Goal: Task Accomplishment & Management: Complete application form

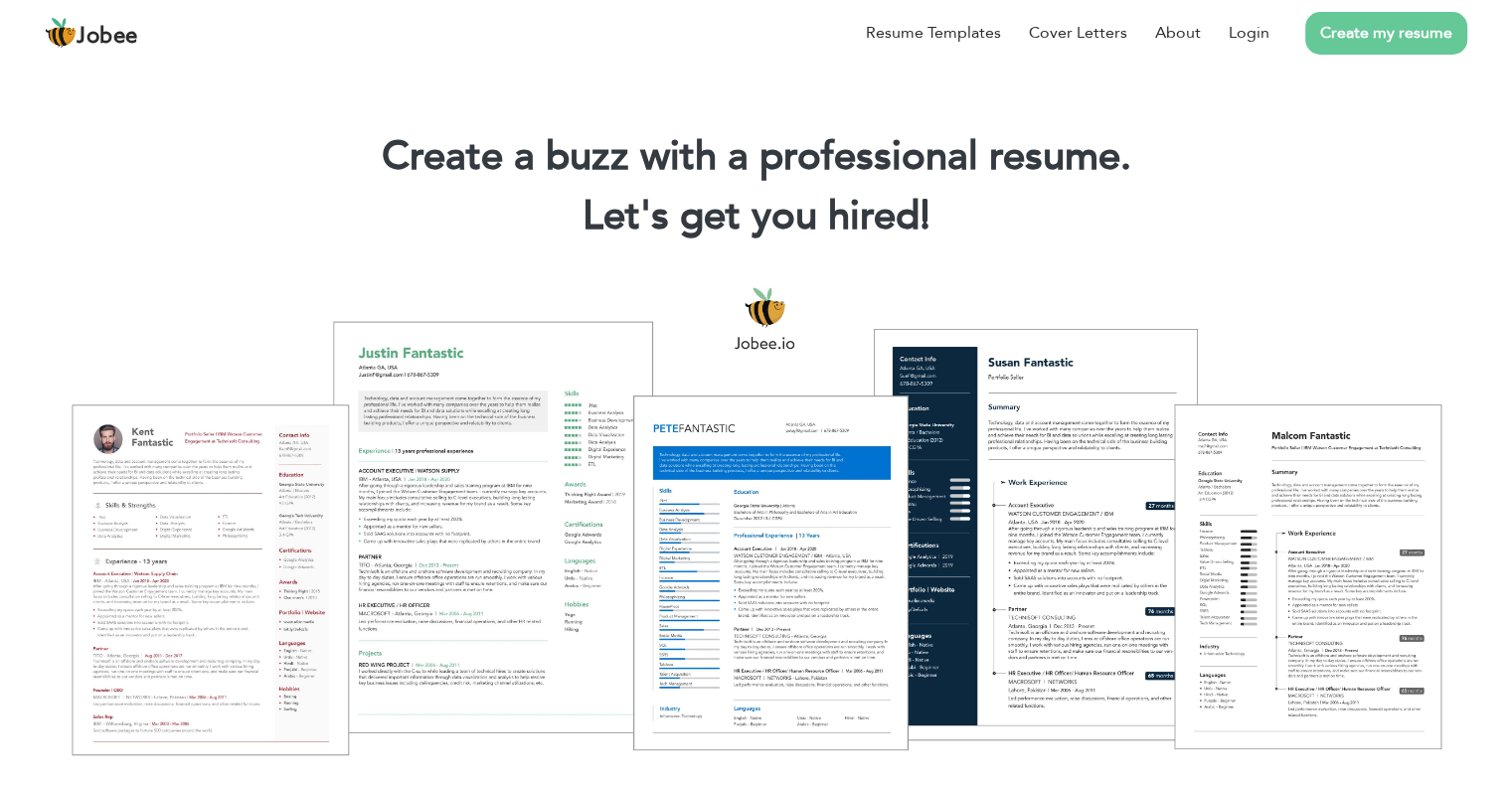
scroll to position [397, 0]
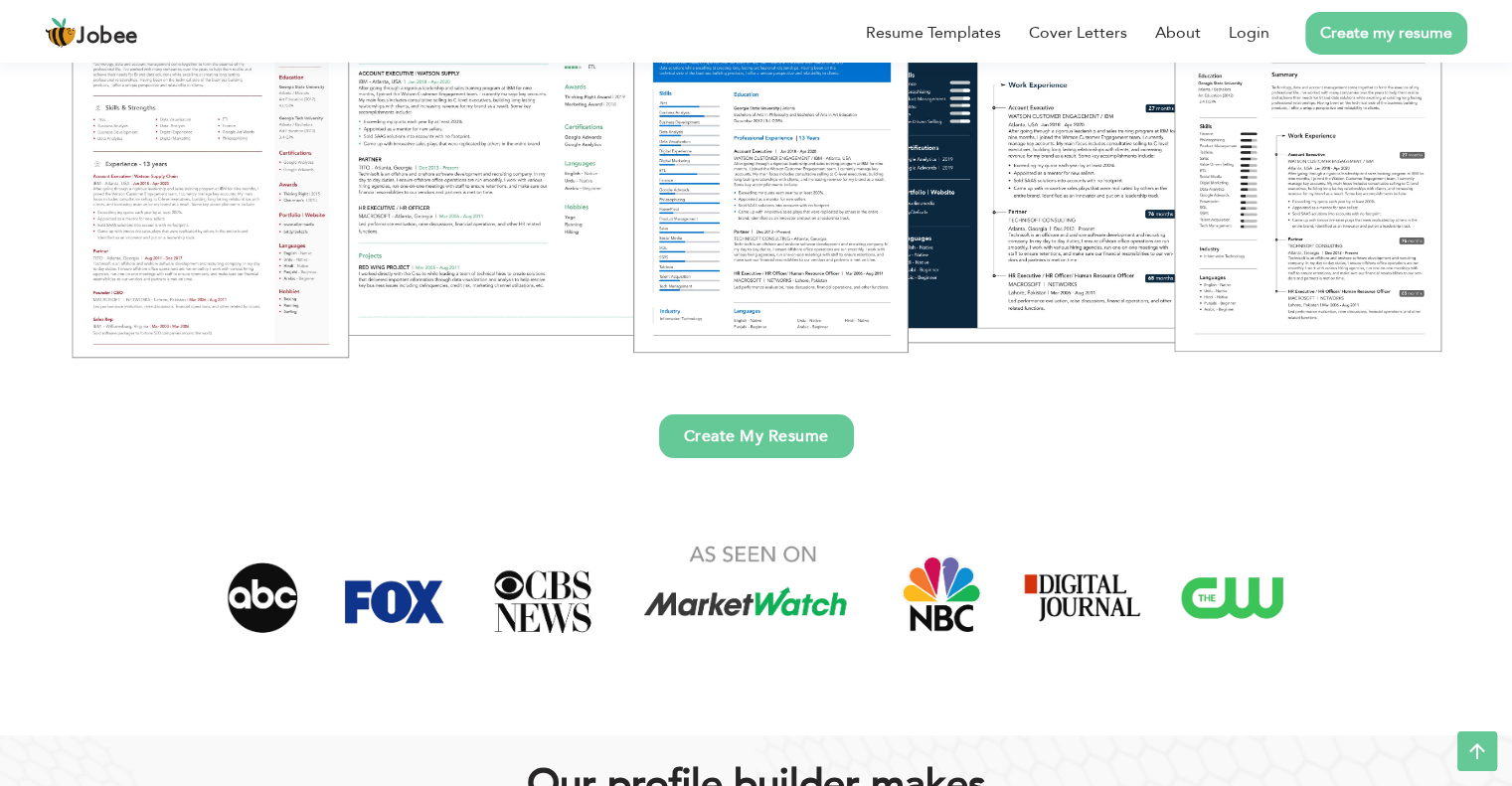
click at [757, 442] on link "Create My Resume" at bounding box center [756, 436] width 195 height 44
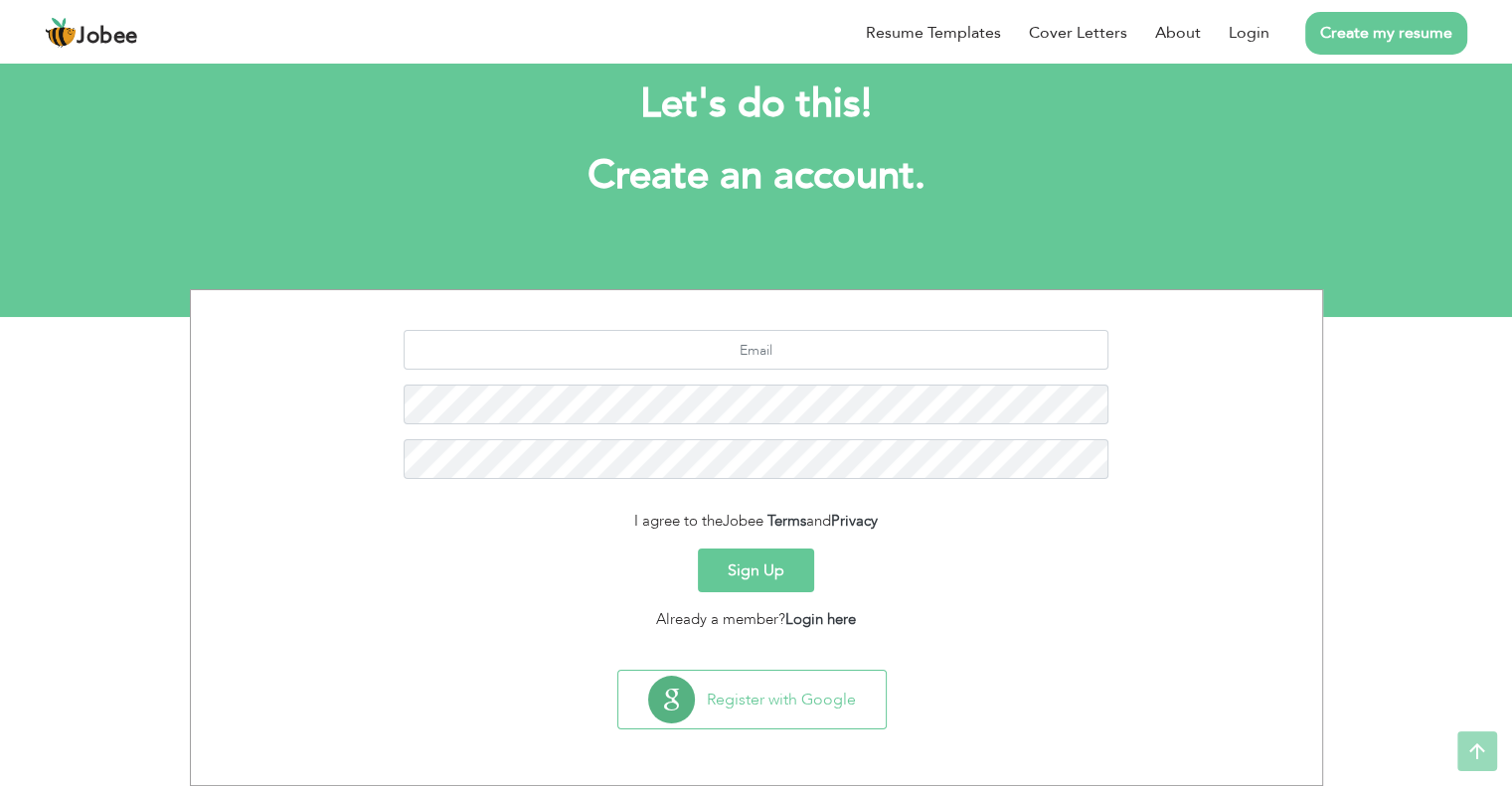
scroll to position [38, 0]
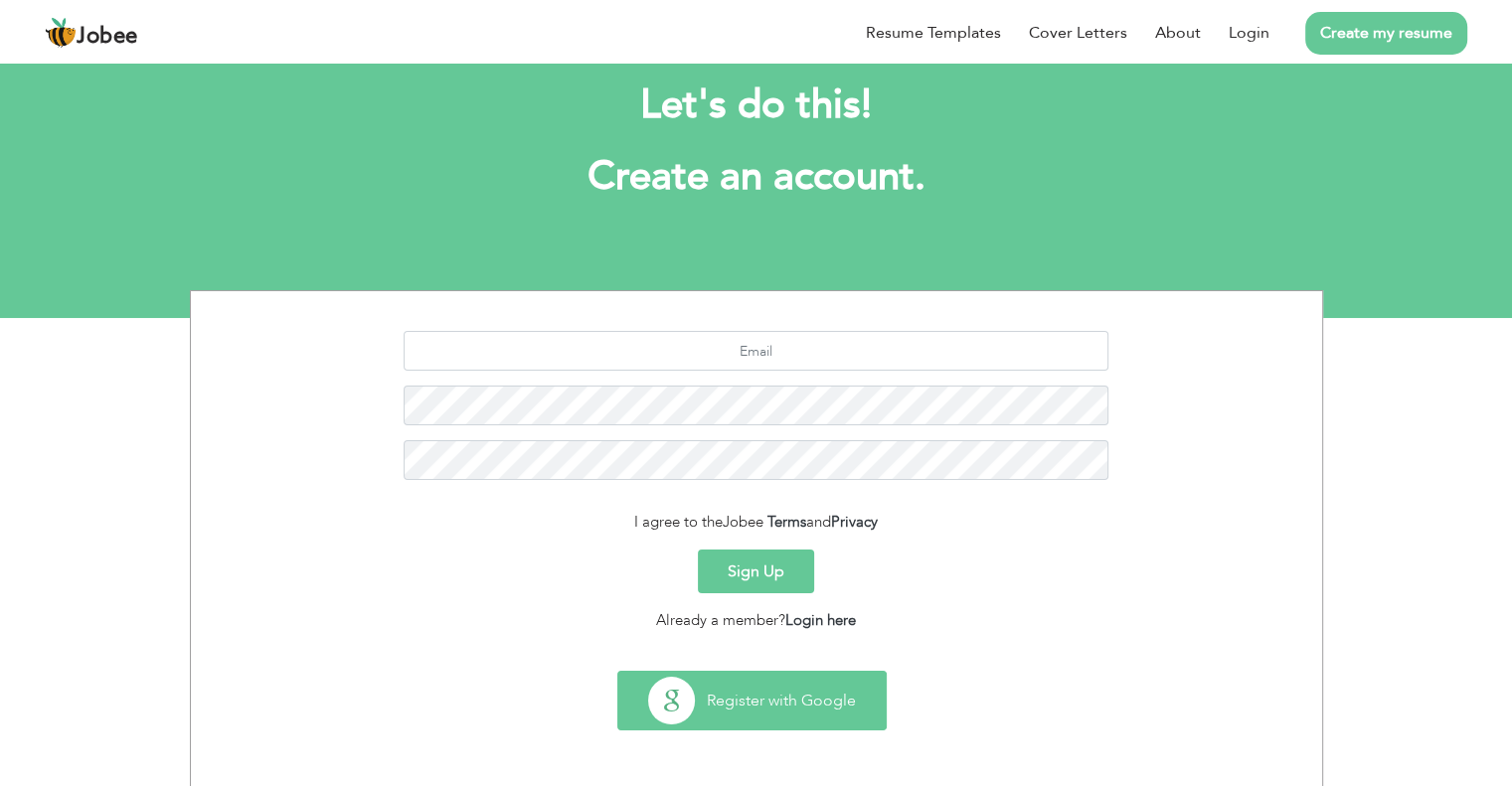
click at [805, 706] on button "Register with Google" at bounding box center [753, 701] width 268 height 58
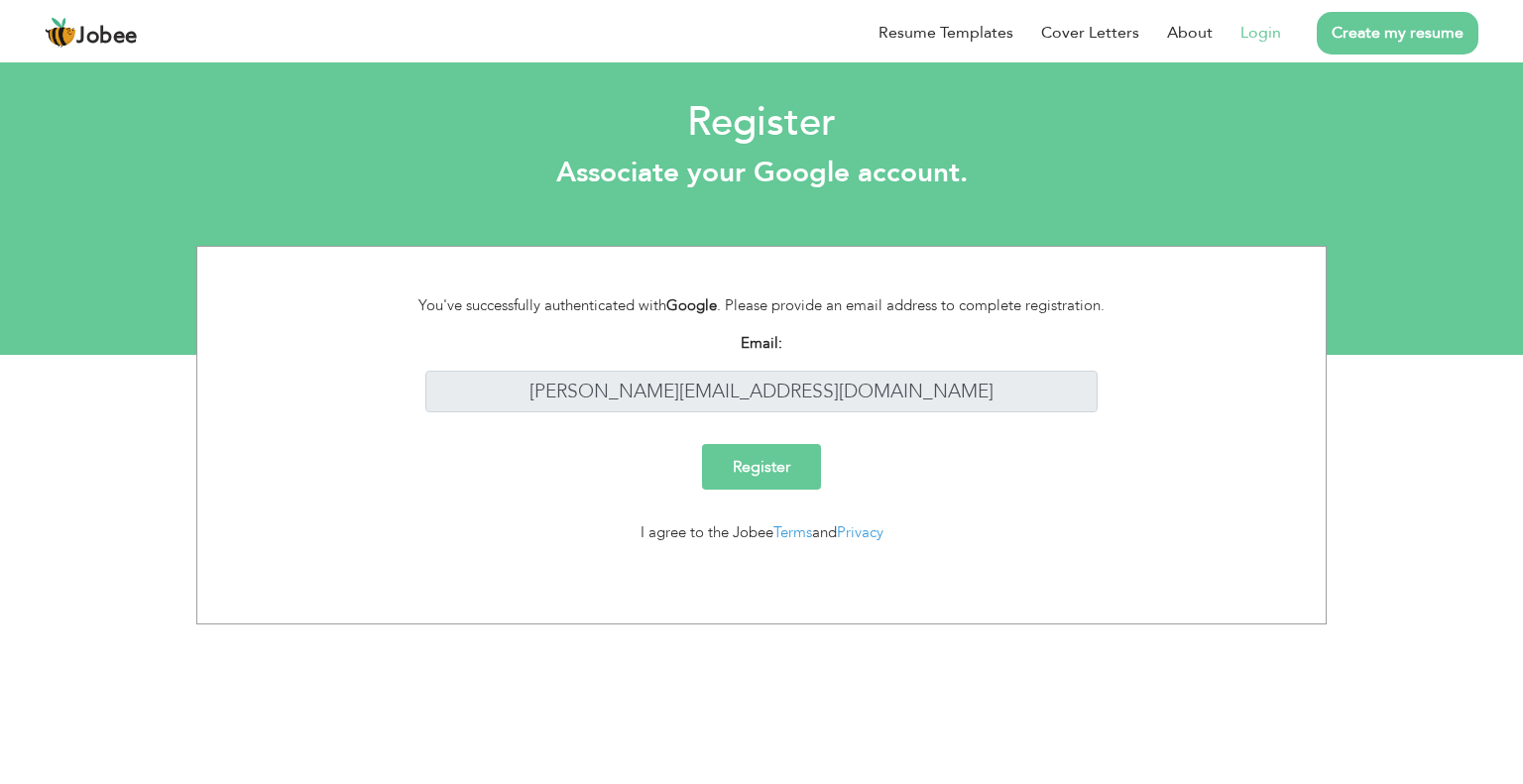
click at [762, 466] on input "Register" at bounding box center [761, 467] width 119 height 46
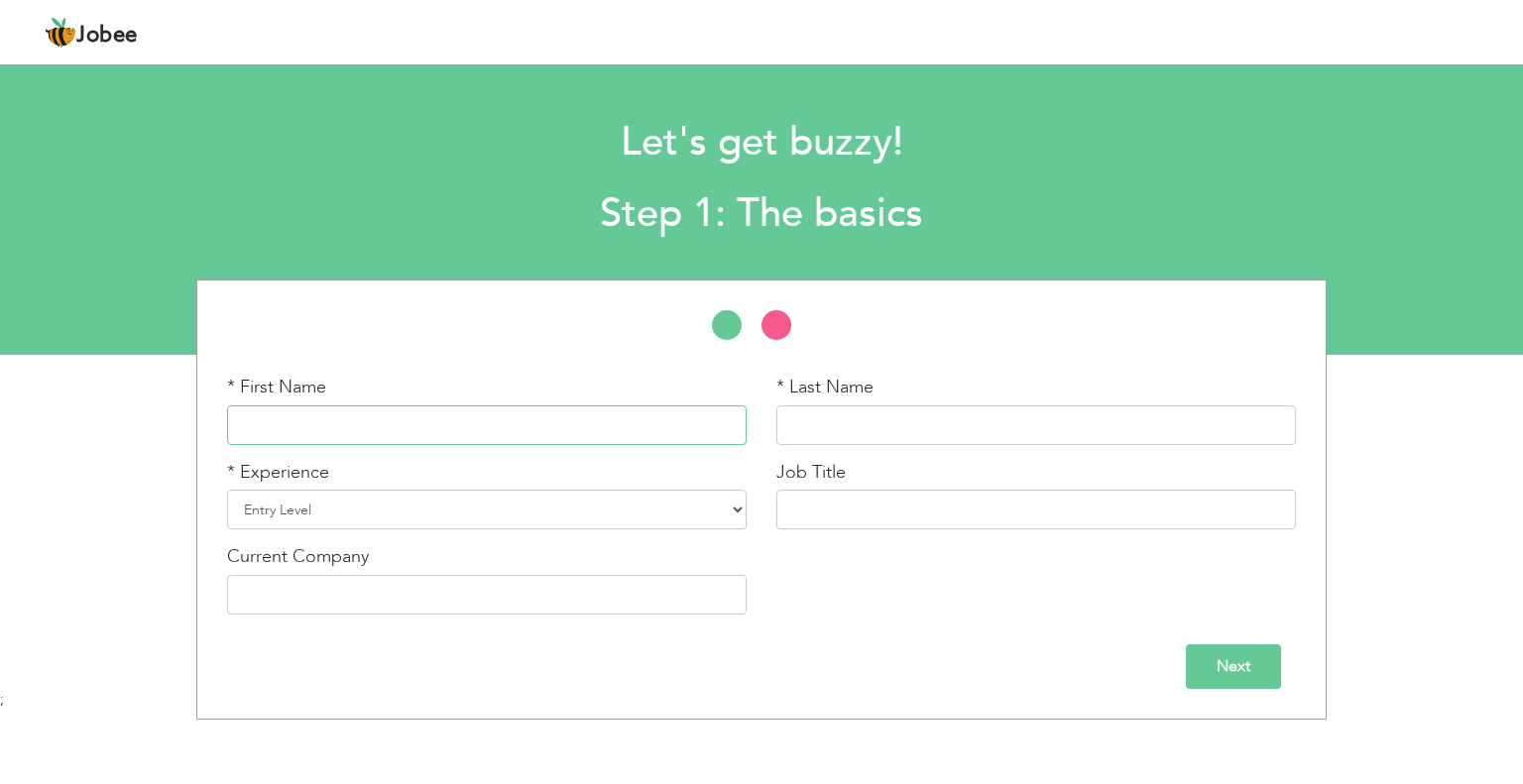
click at [351, 426] on input "text" at bounding box center [486, 425] width 519 height 40
type input "Ali"
type input "Shaukat"
click at [366, 512] on select "Entry Level Less than 1 Year 1 Year 2 Years 3 Years 4 Years 5 Years 6 Years 7 Y…" at bounding box center [486, 510] width 519 height 40
select select "25"
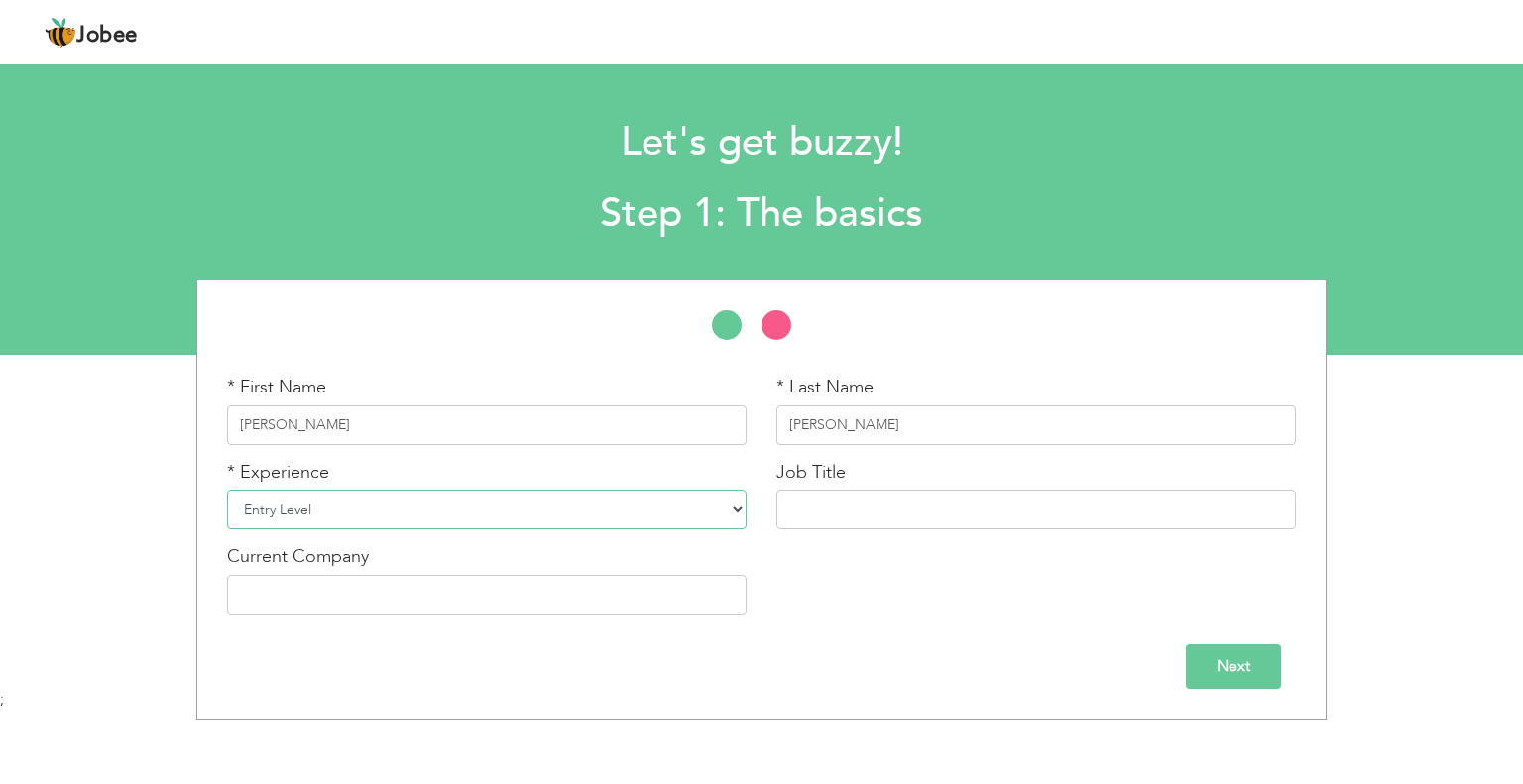
click at [227, 490] on select "Entry Level Less than 1 Year 1 Year 2 Years 3 Years 4 Years 5 Years 6 Years 7 Y…" at bounding box center [486, 510] width 519 height 40
click at [279, 115] on div "Let's get buzzy! Step 1: The basics" at bounding box center [762, 173] width 1142 height 152
click at [861, 504] on input "text" at bounding box center [1036, 510] width 519 height 40
type input "M"
type input "Managing Director"
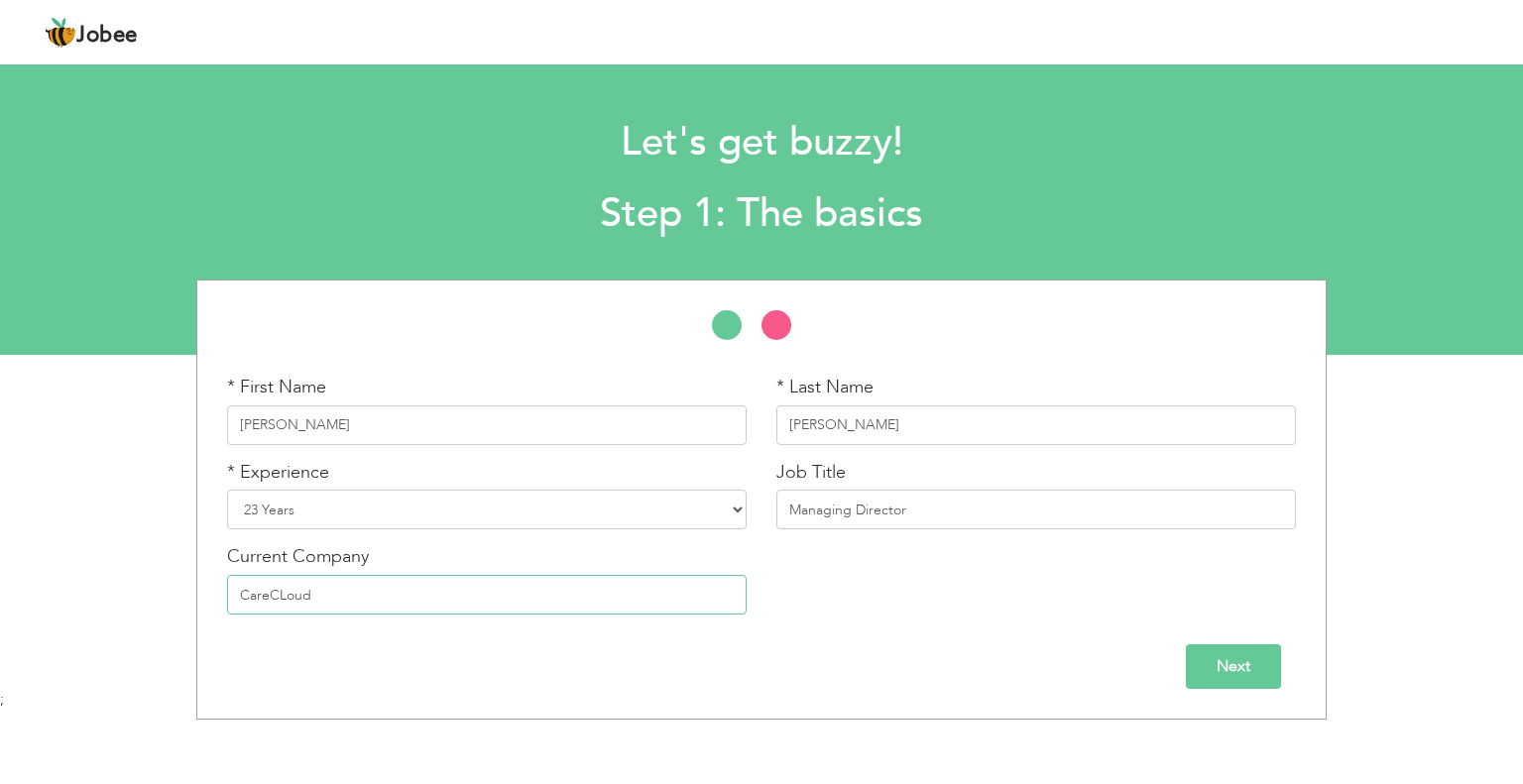
drag, startPoint x: 274, startPoint y: 600, endPoint x: 285, endPoint y: 596, distance: 11.7
click at [274, 600] on input "CareCLoud" at bounding box center [486, 595] width 519 height 40
click at [286, 594] on input "CareCLoud" at bounding box center [486, 595] width 519 height 40
type input "CareCloud"
click at [1261, 671] on input "Next" at bounding box center [1234, 666] width 96 height 45
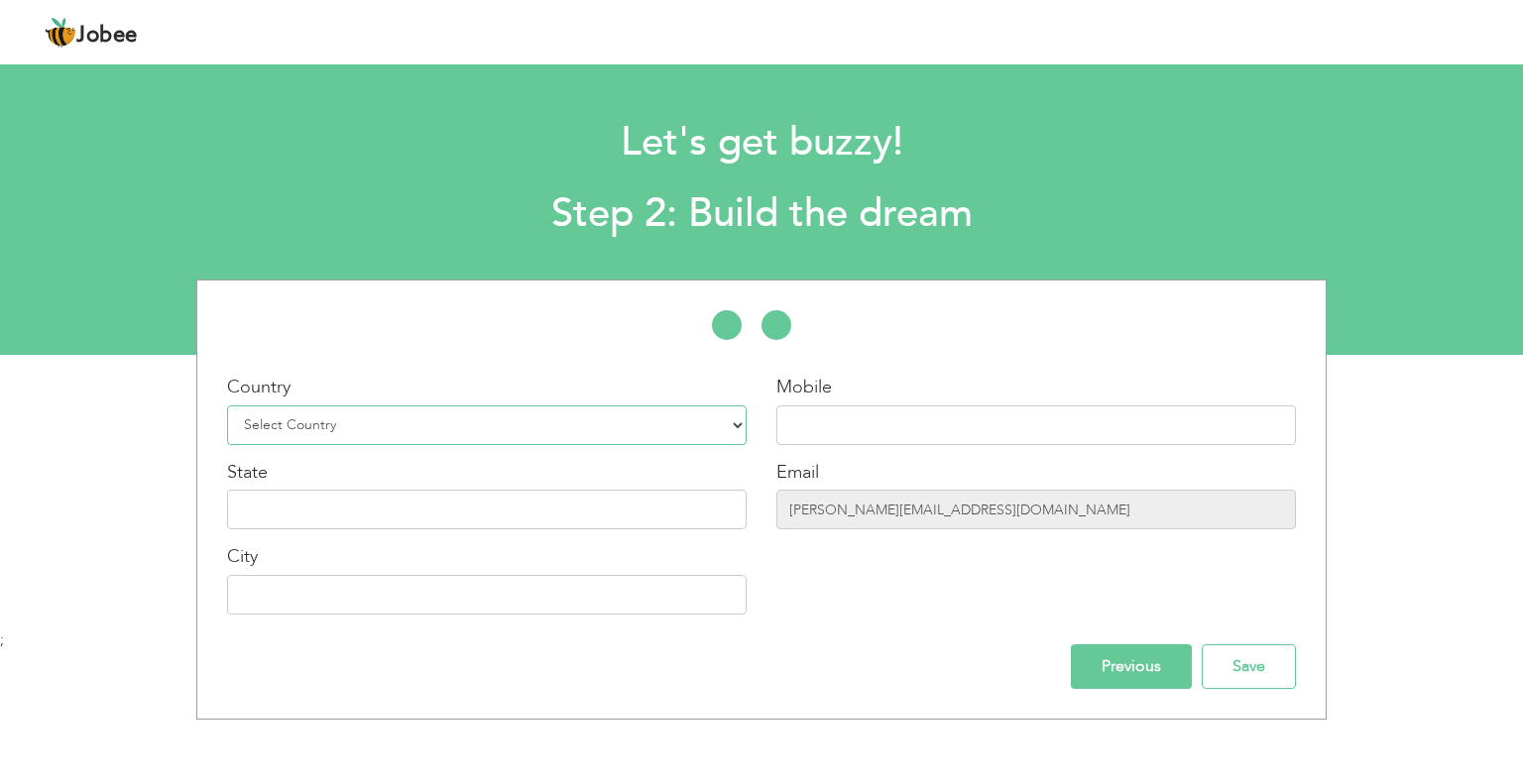
click at [299, 429] on select "Select Country Afghanistan Albania Algeria American Samoa Andorra Angola Anguil…" at bounding box center [486, 425] width 519 height 40
select select "166"
click at [227, 405] on select "Select Country Afghanistan Albania Algeria American Samoa Andorra Angola Anguil…" at bounding box center [486, 425] width 519 height 40
click at [898, 427] on input "text" at bounding box center [1036, 425] width 519 height 40
type input "03440027665"
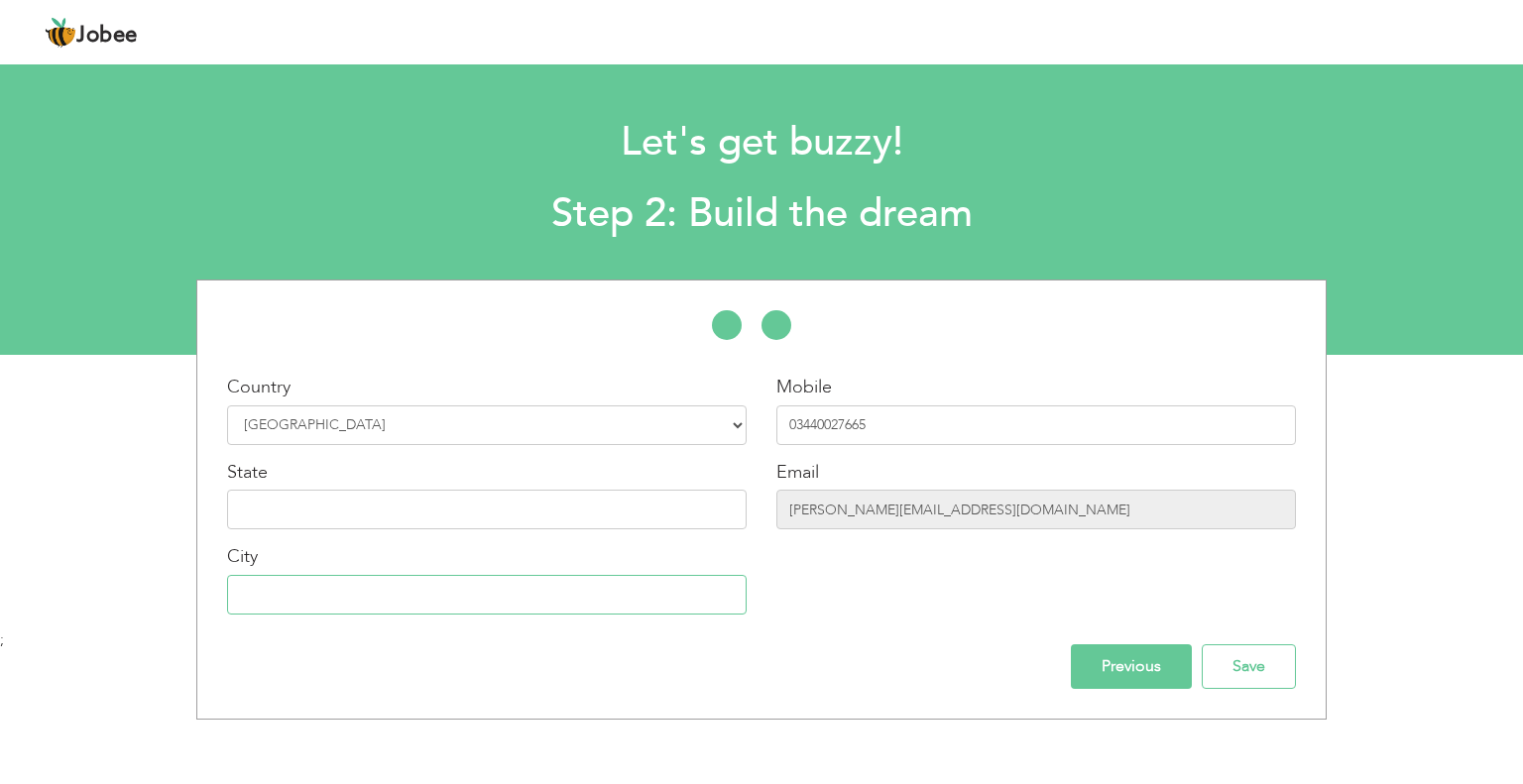
click at [394, 586] on input "text" at bounding box center [486, 595] width 519 height 40
type input "Islamabad"
click at [1144, 668] on input "Previous" at bounding box center [1131, 666] width 121 height 45
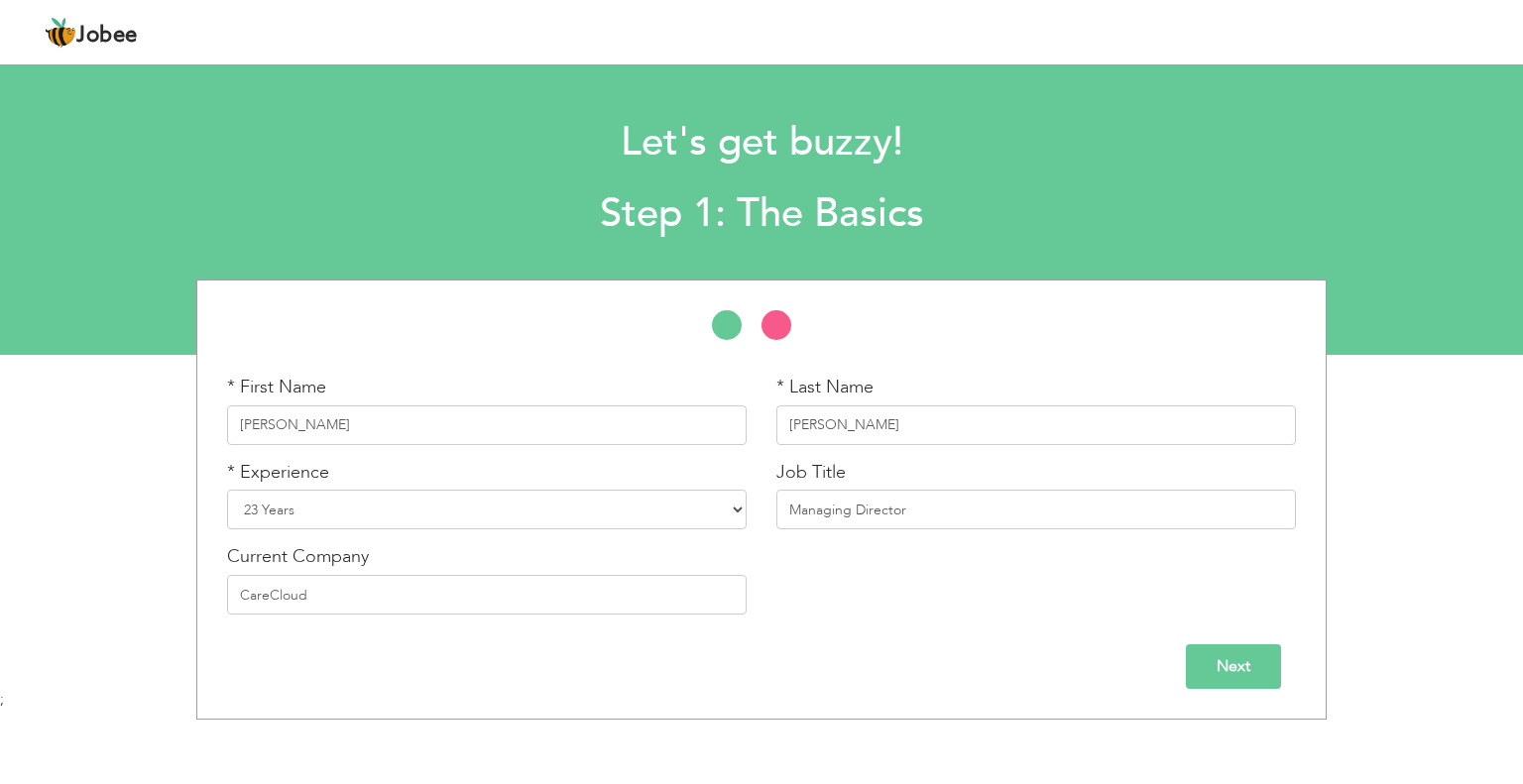
click at [1242, 671] on input "Next" at bounding box center [1234, 666] width 96 height 45
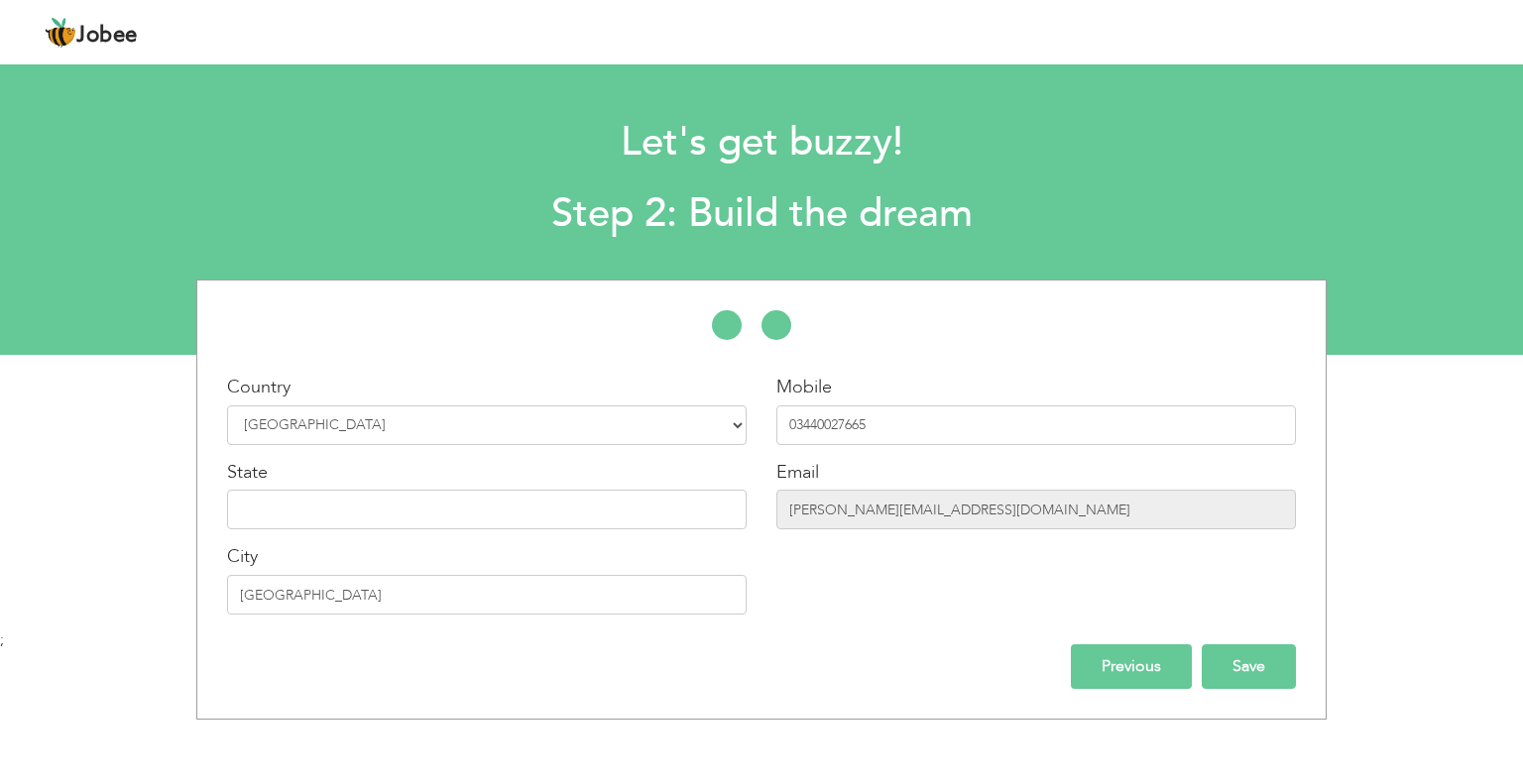
click at [1252, 668] on input "Save" at bounding box center [1249, 666] width 95 height 45
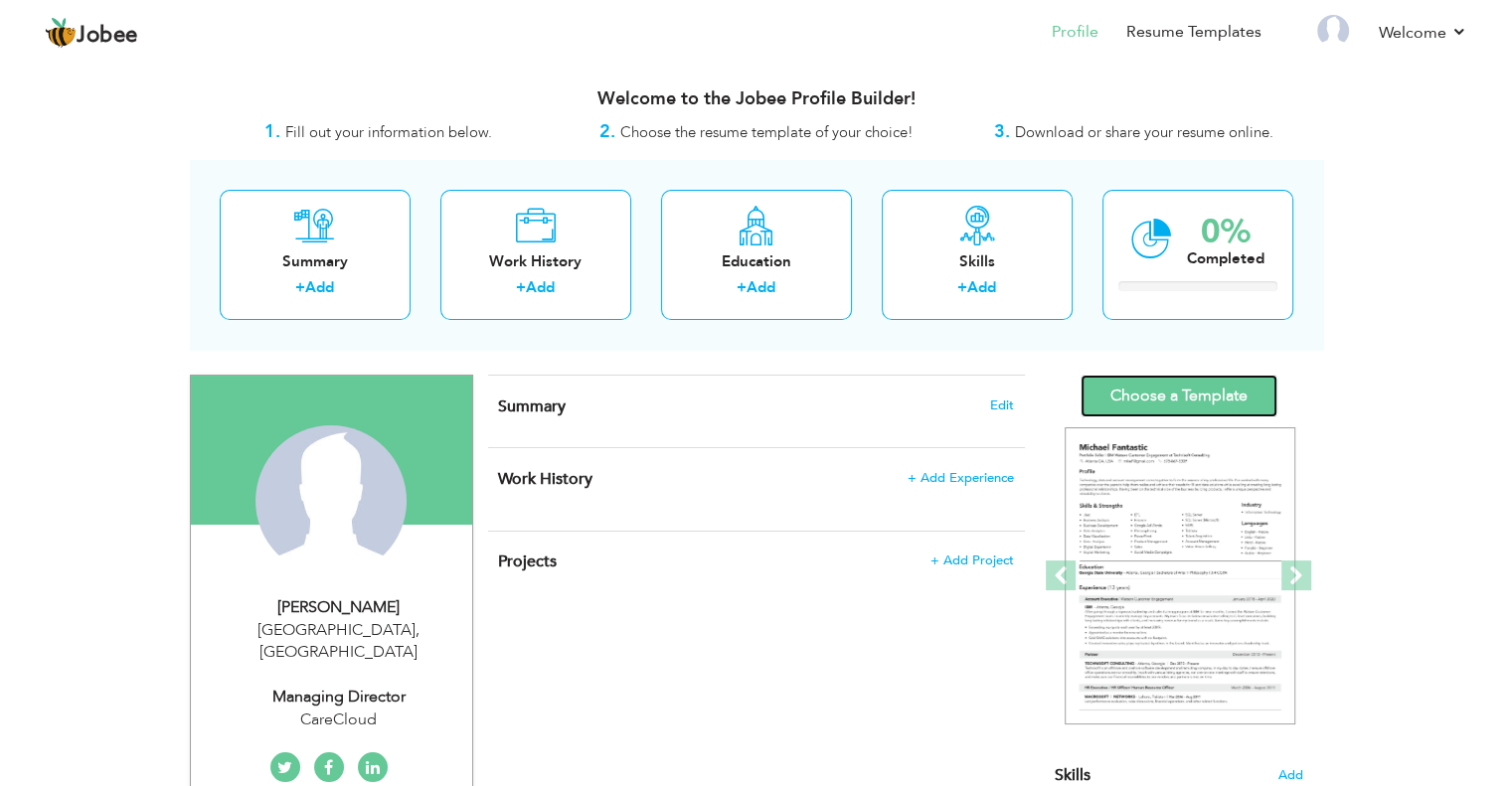
click at [1187, 392] on link "Choose a Template" at bounding box center [1179, 395] width 197 height 43
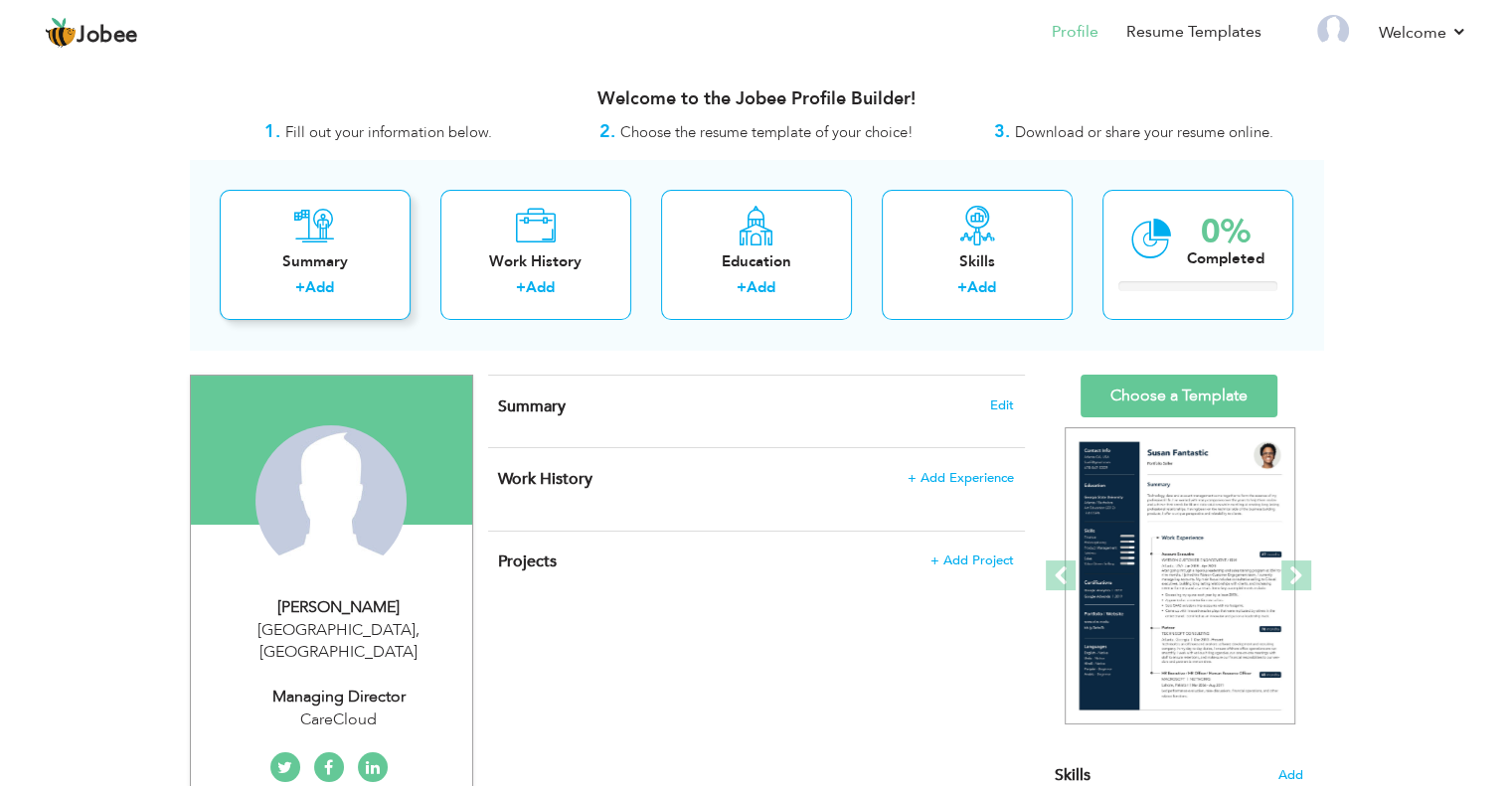
click at [322, 264] on div "Summary" at bounding box center [315, 262] width 159 height 21
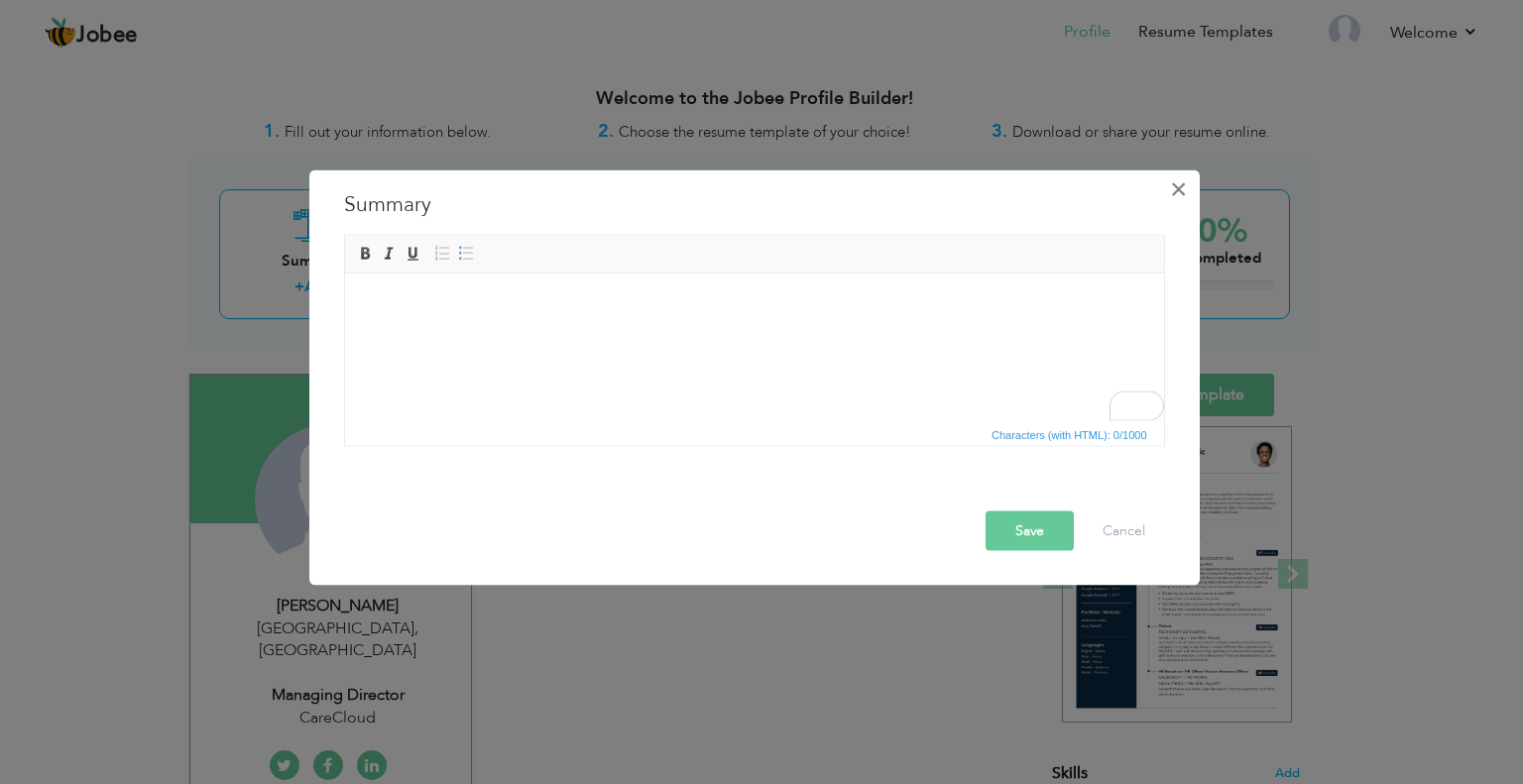
click at [1177, 192] on span "×" at bounding box center [1178, 188] width 17 height 36
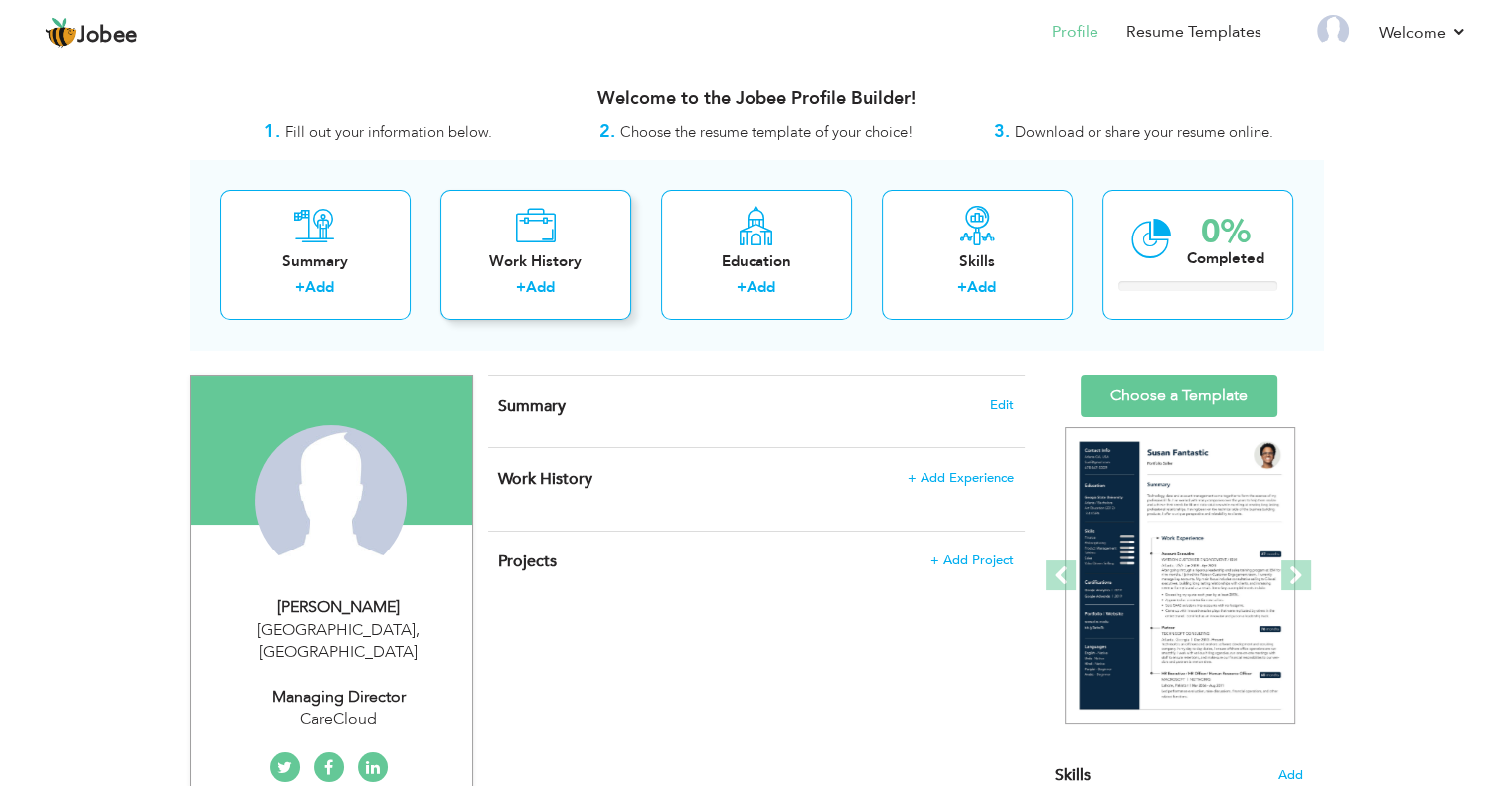
click at [541, 259] on div "Work History" at bounding box center [536, 262] width 159 height 21
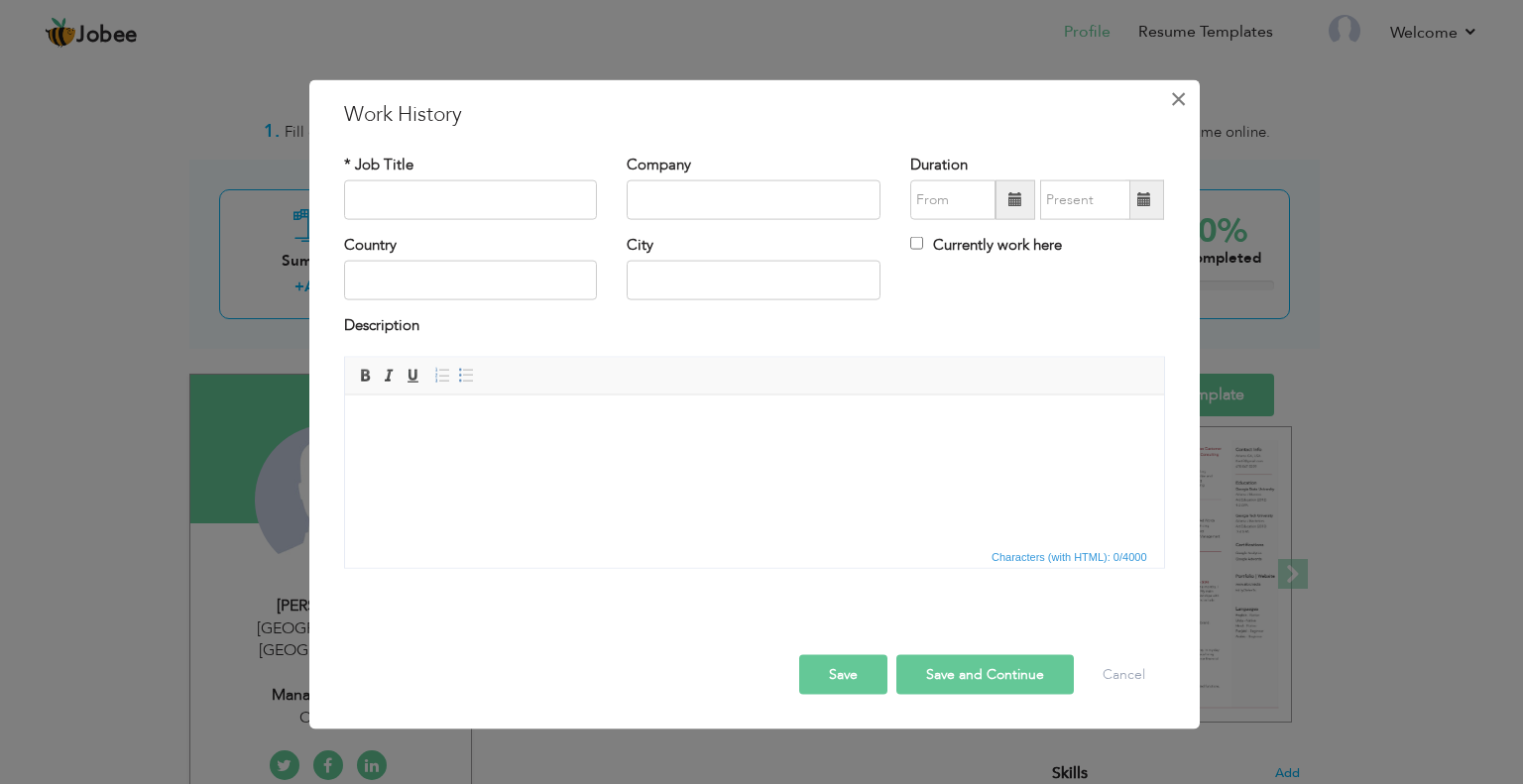
click at [1178, 103] on span "×" at bounding box center [1178, 99] width 17 height 36
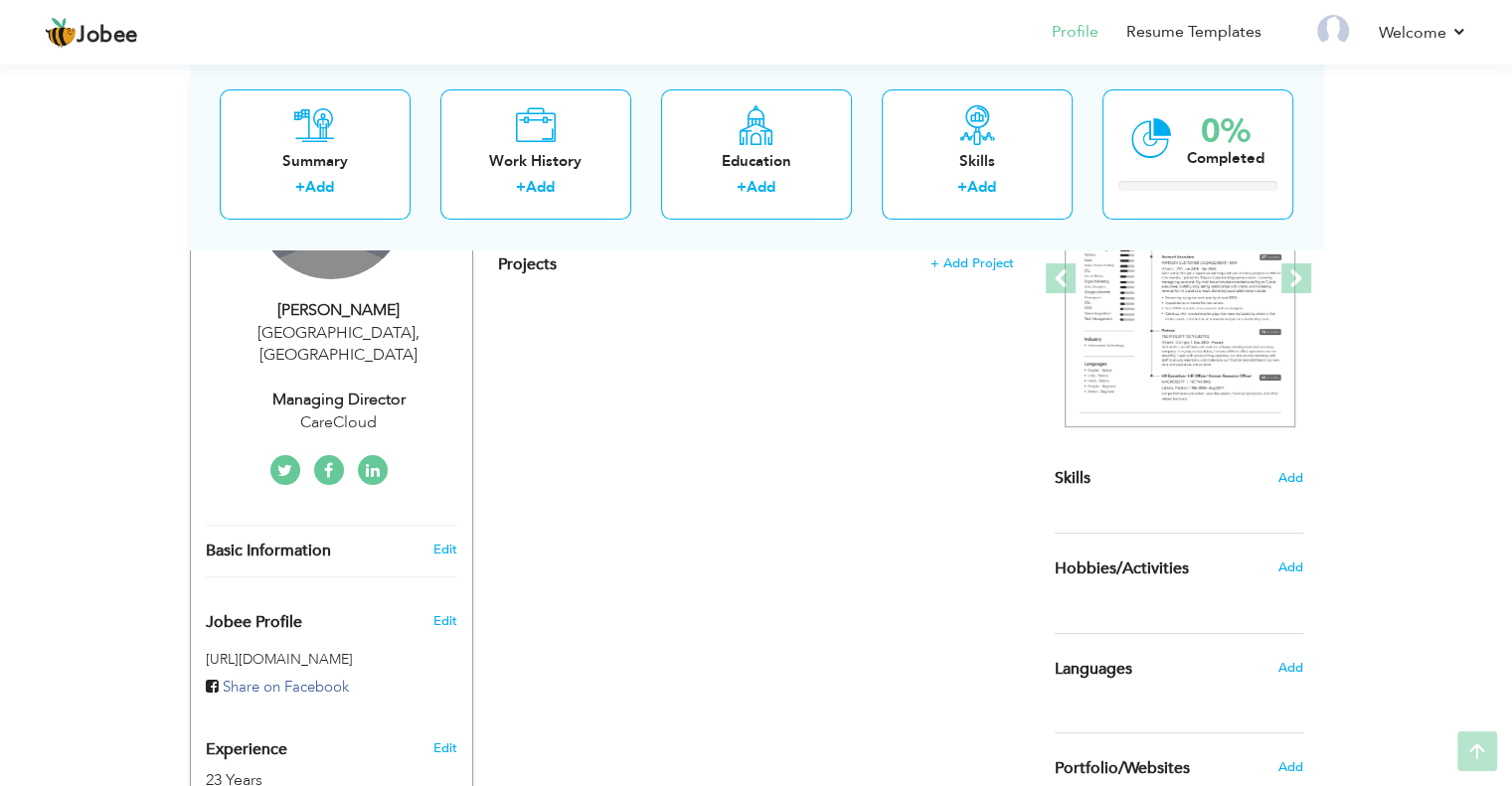
scroll to position [298, 0]
click at [364, 454] on link at bounding box center [373, 469] width 30 height 30
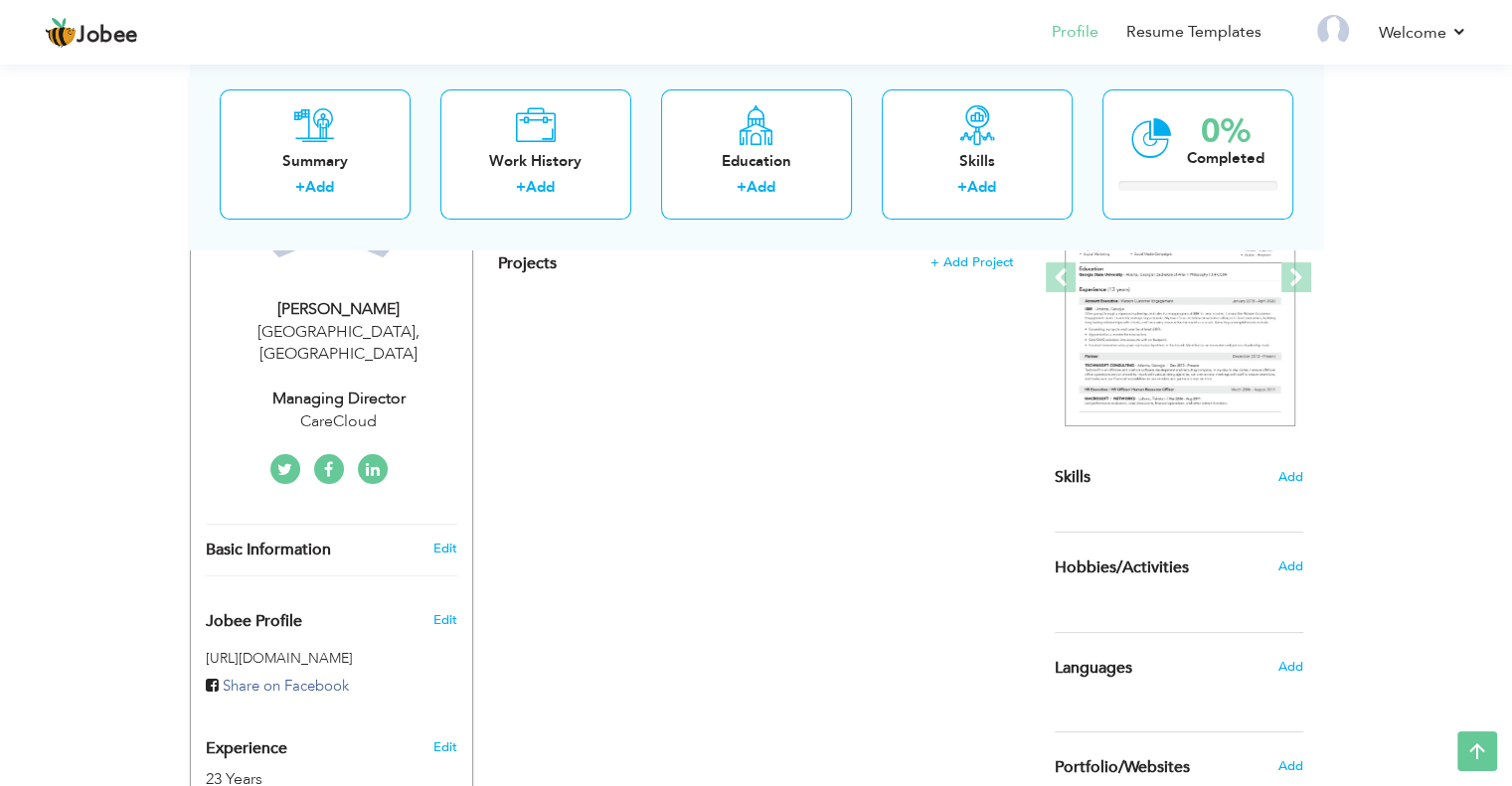
click at [372, 462] on icon at bounding box center [373, 470] width 14 height 16
click at [378, 462] on icon at bounding box center [373, 470] width 14 height 16
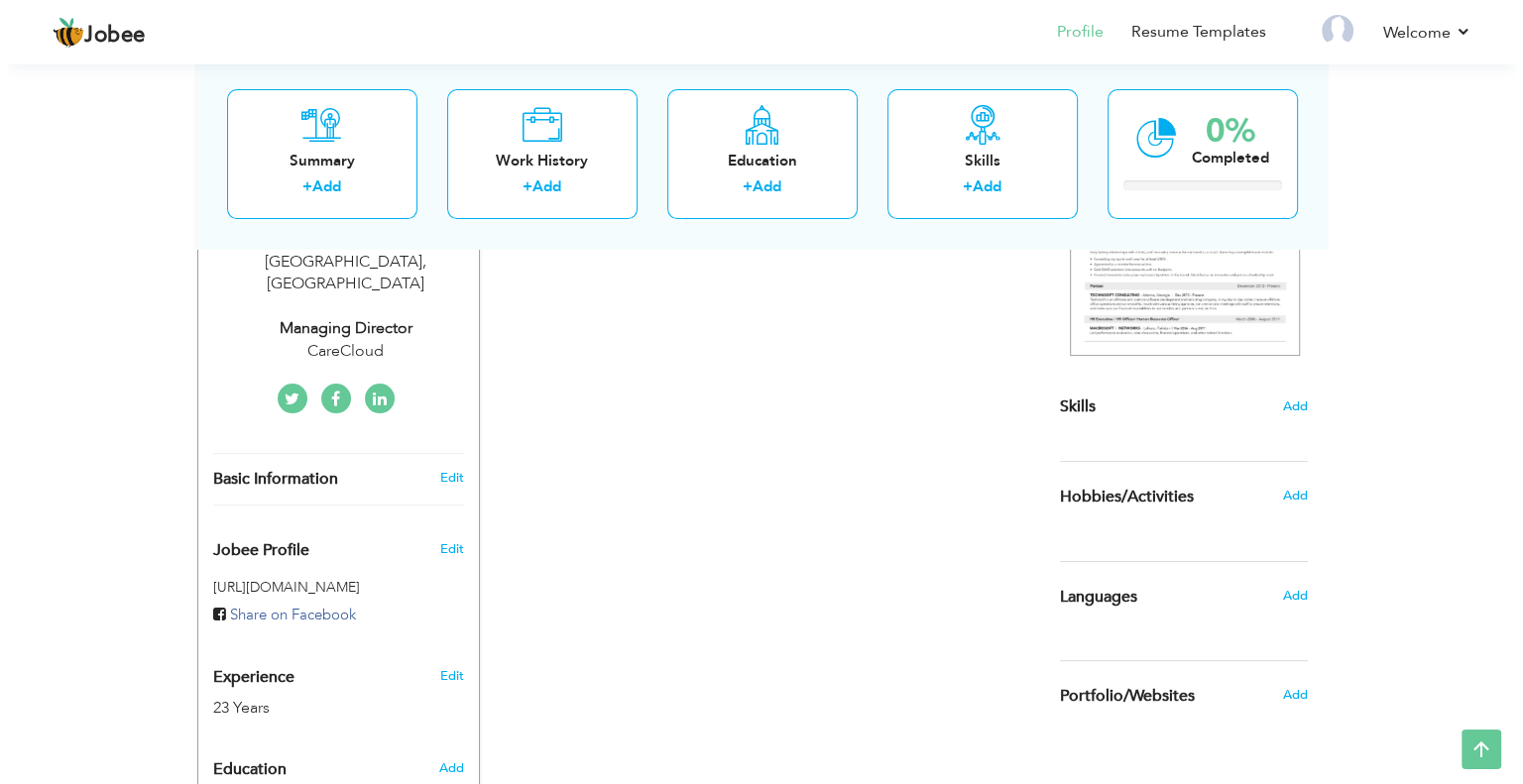
scroll to position [396, 0]
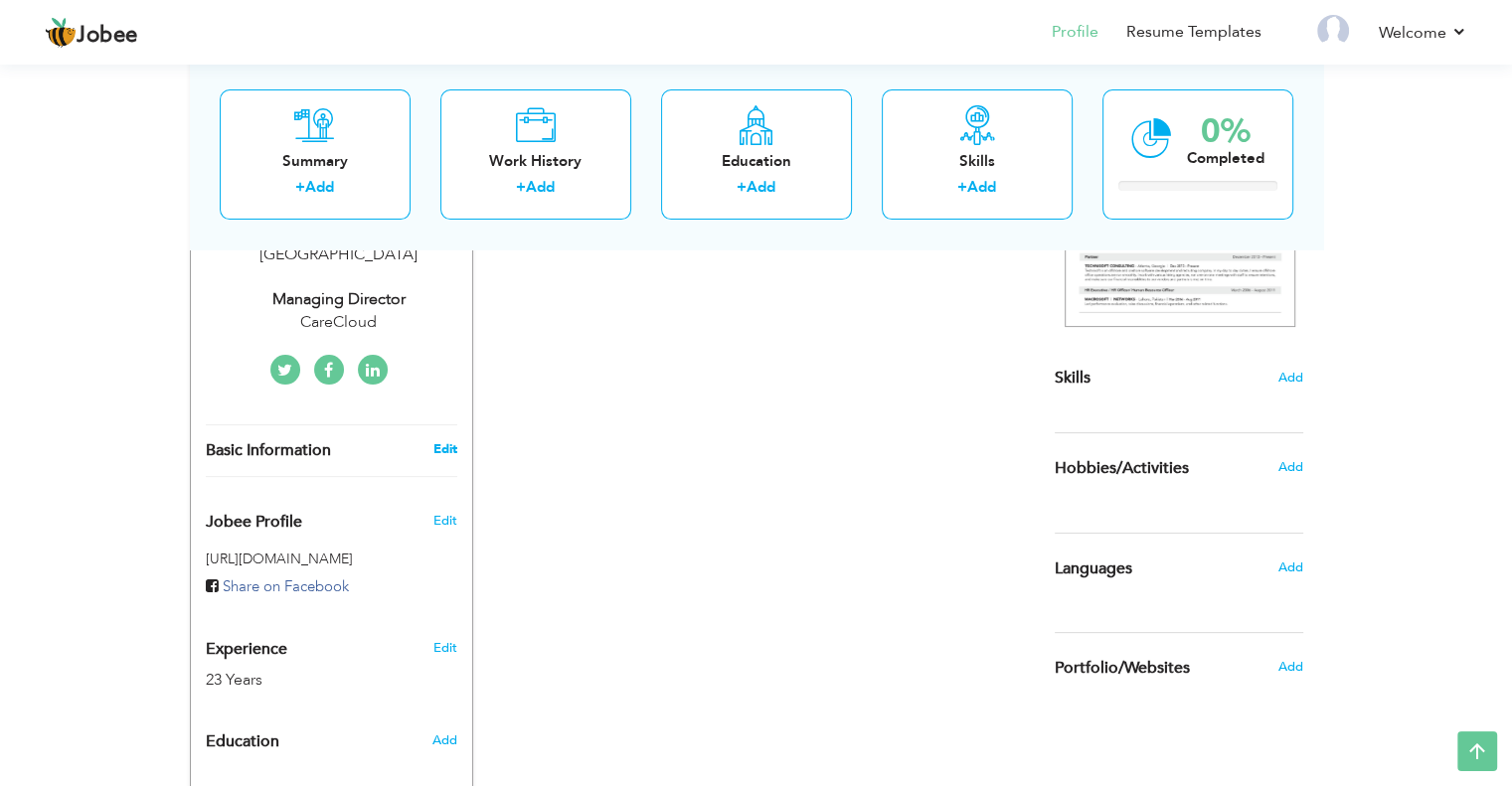
click at [444, 440] on link "Edit" at bounding box center [445, 449] width 24 height 18
type input "Ali"
type input "Shaukat"
type input "03440027665"
select select "number:166"
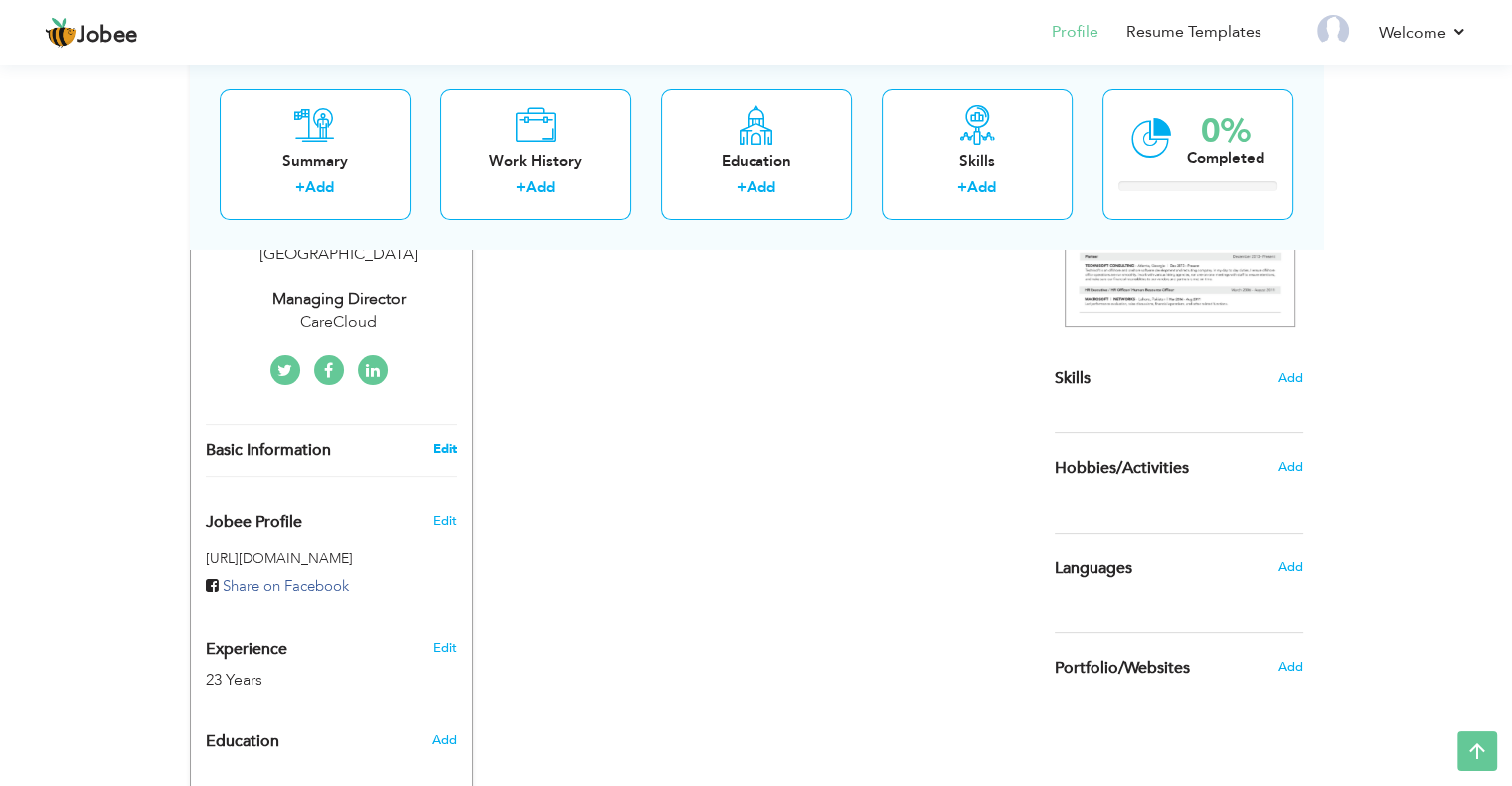
type input "Islamabad"
select select "number:25"
type input "CareCloud"
type input "Managing Director"
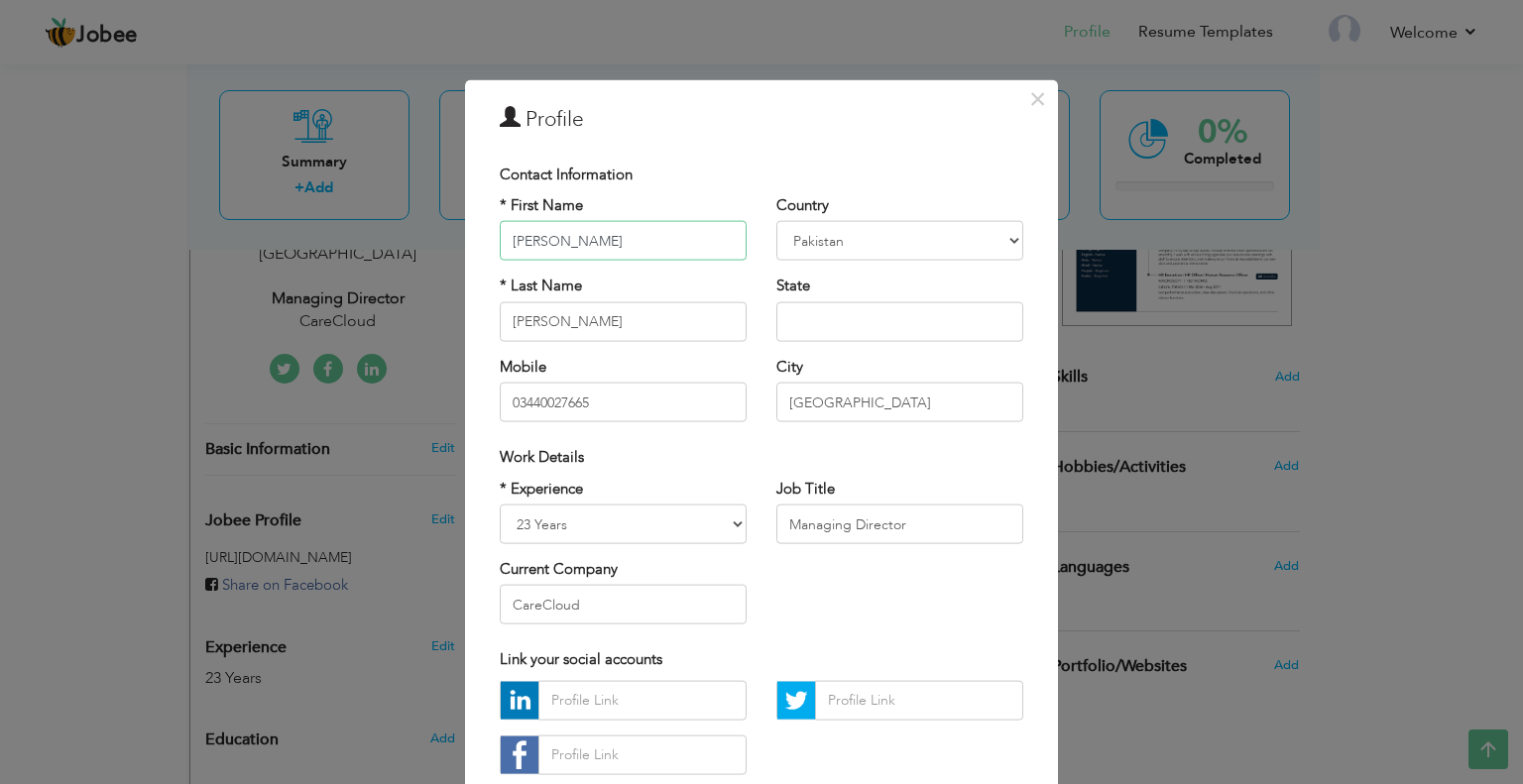
scroll to position [125, 0]
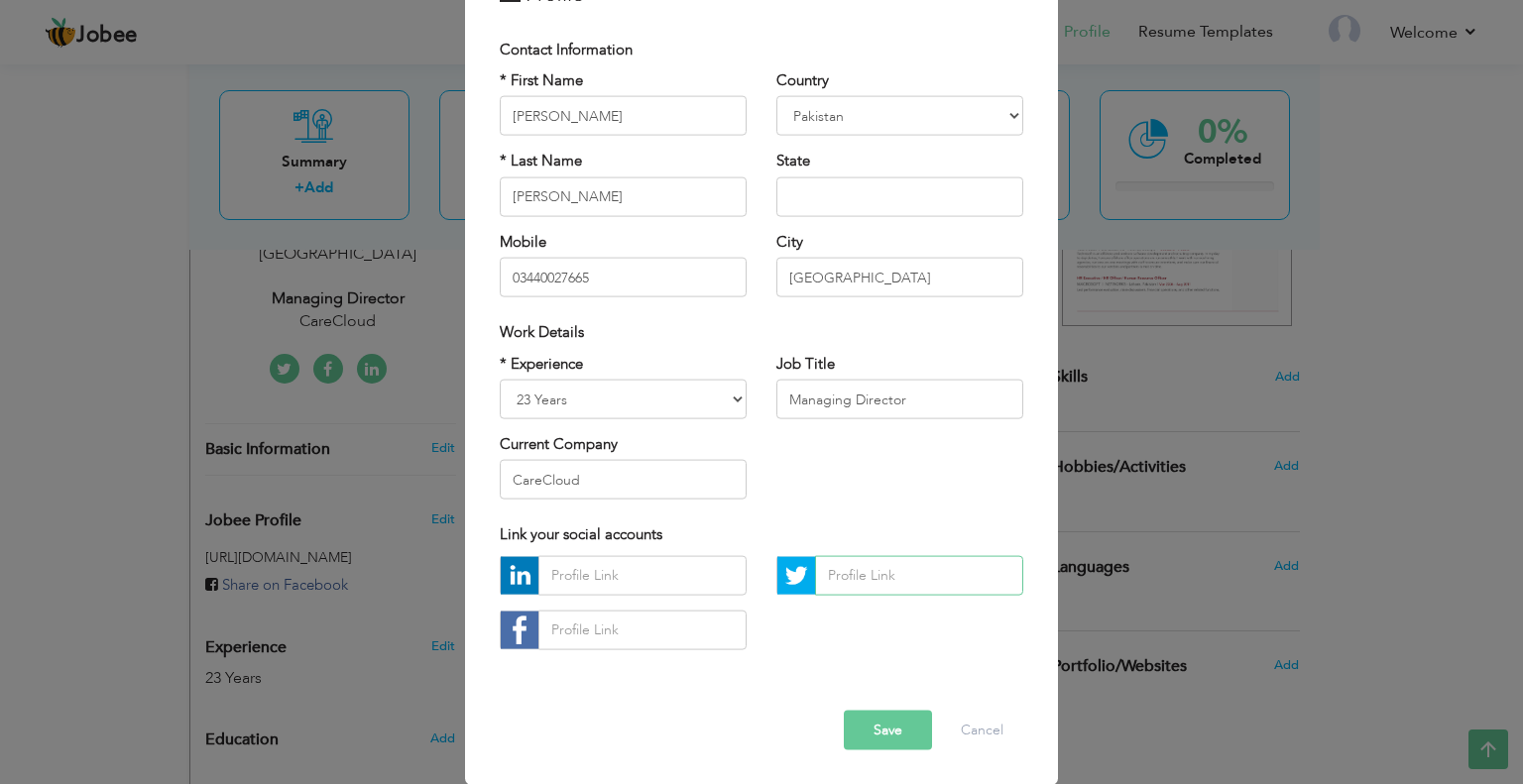
click at [869, 575] on input "text" at bounding box center [919, 575] width 208 height 40
paste input "https://pk.linkedin.com/in/ali-shaukat-94b40749"
type input "https://pk.linkedin.com/in/ali-shaukat-94b40749"
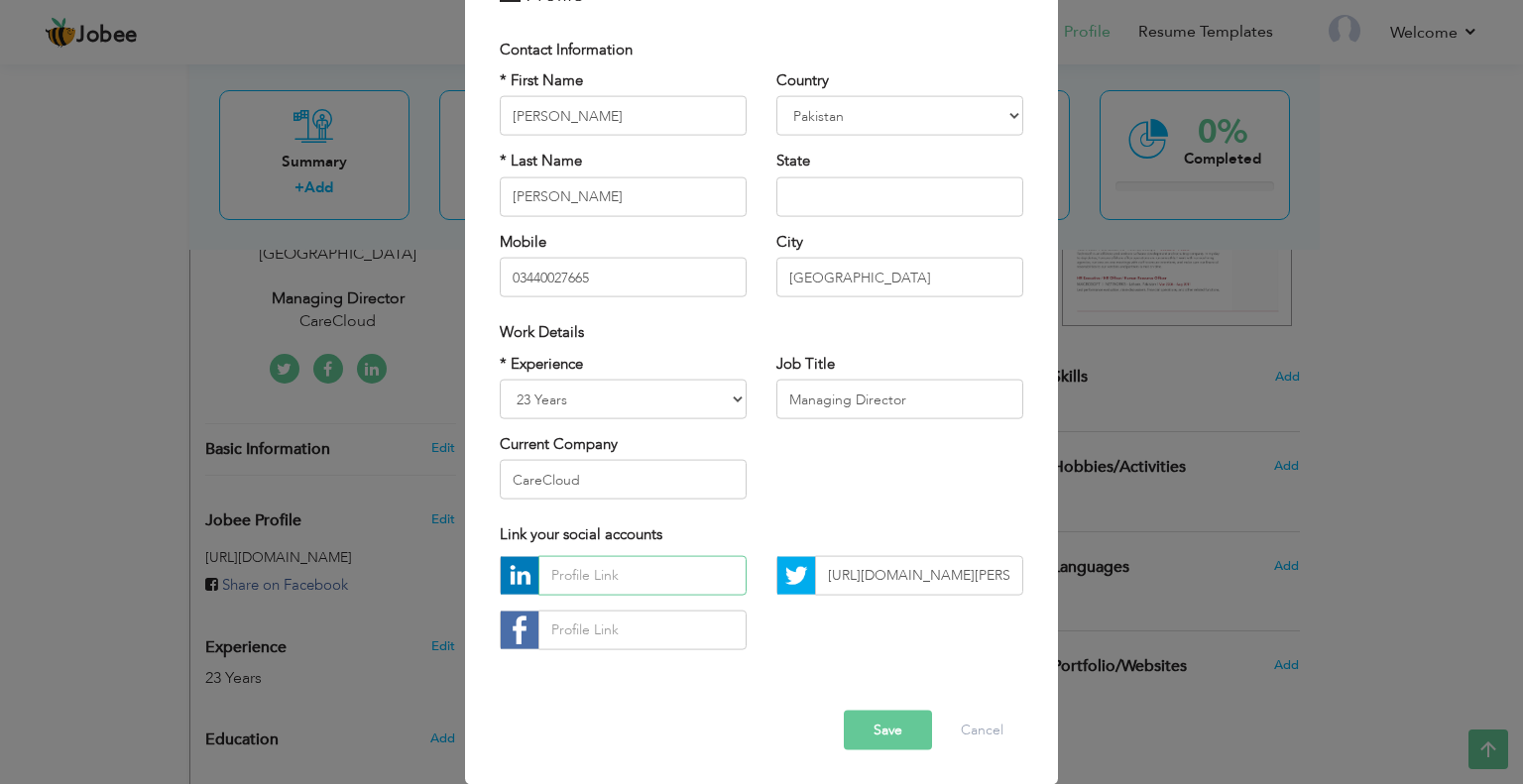
click at [642, 578] on input "text" at bounding box center [642, 575] width 208 height 40
paste input "https://pk.linkedin.com/in/ali-shaukat-94b40749"
type input "https://pk.linkedin.com/in/ali-shaukat-94b40749"
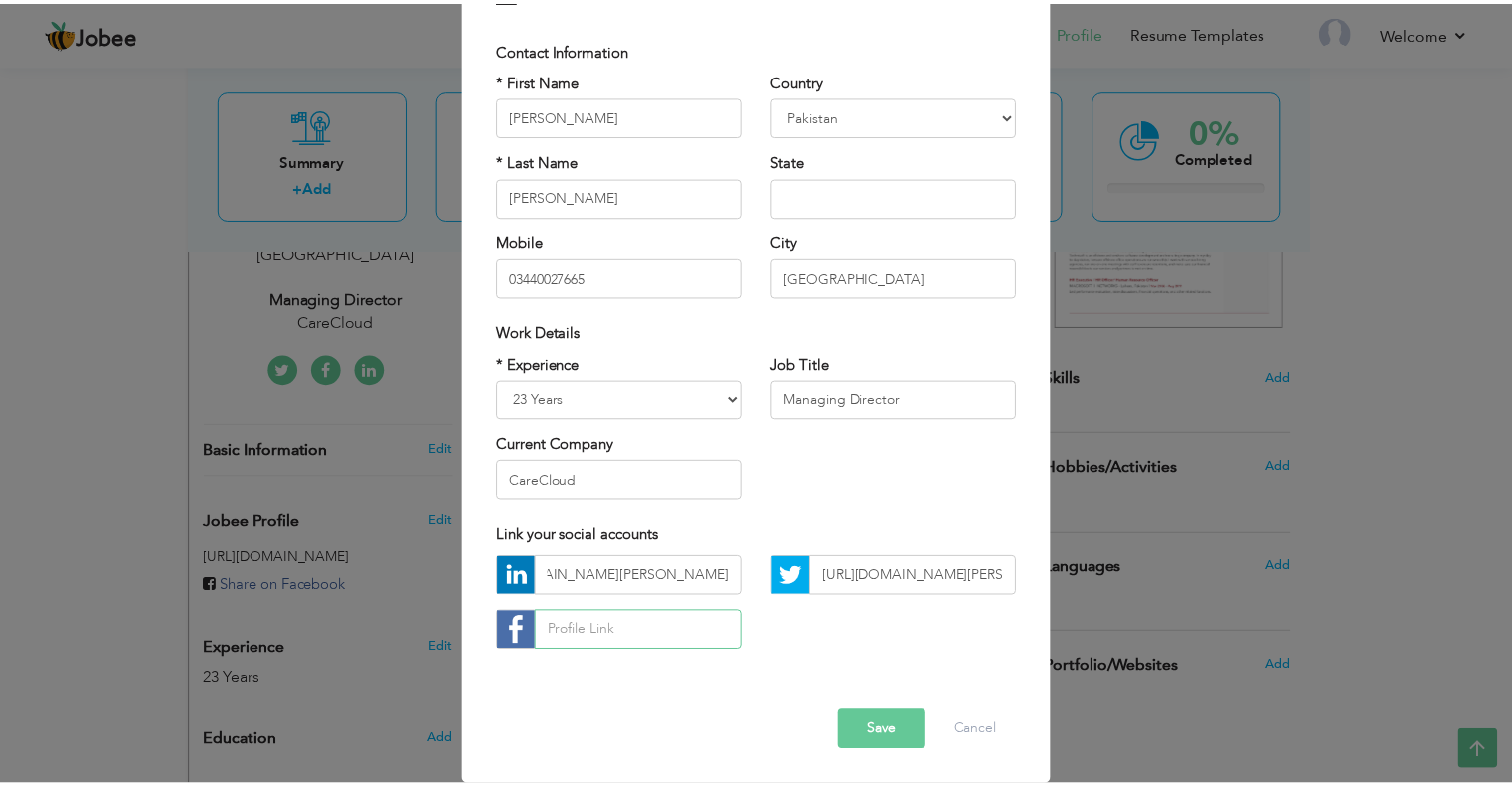
scroll to position [0, 0]
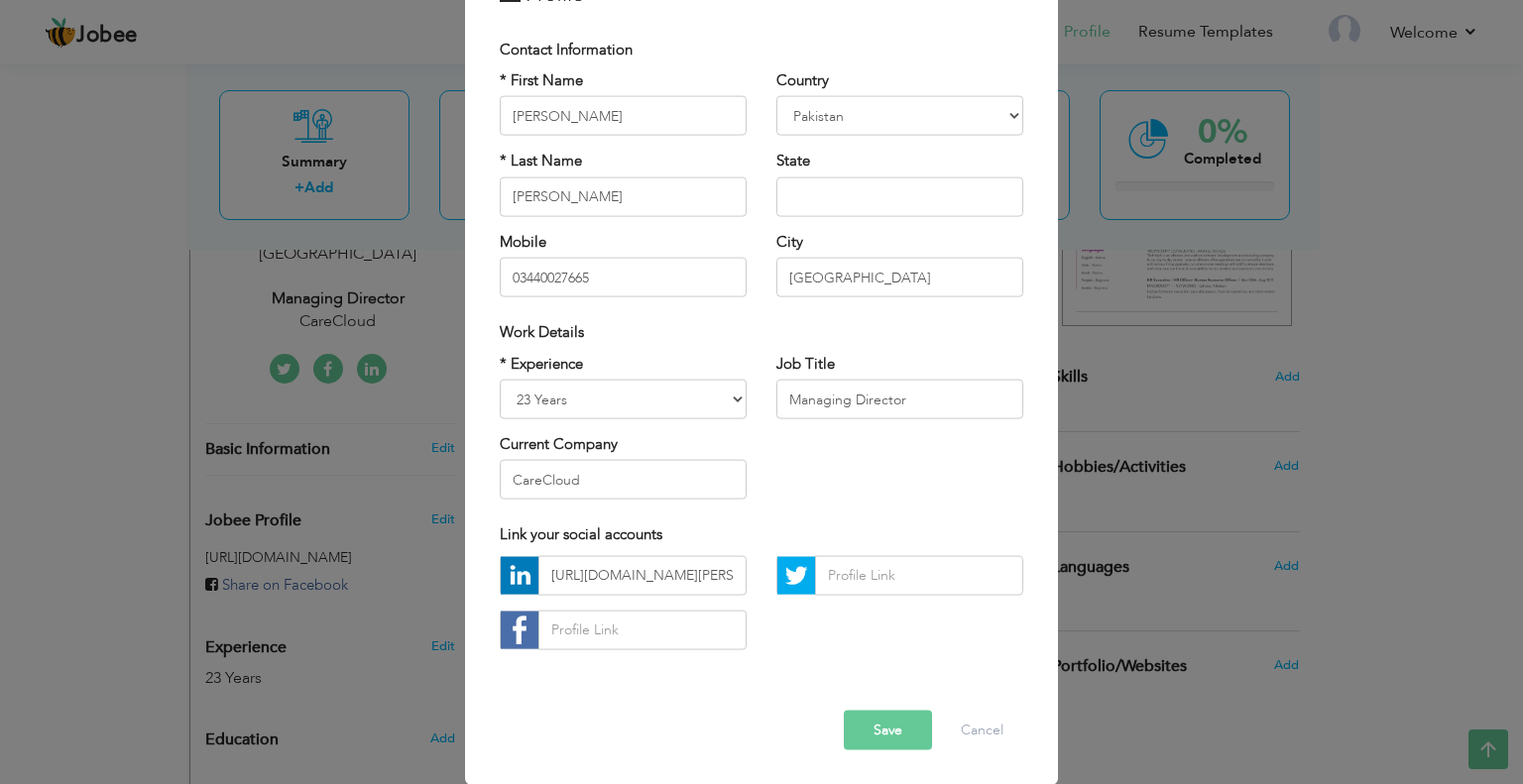
click at [897, 731] on button "Save" at bounding box center [888, 729] width 89 height 40
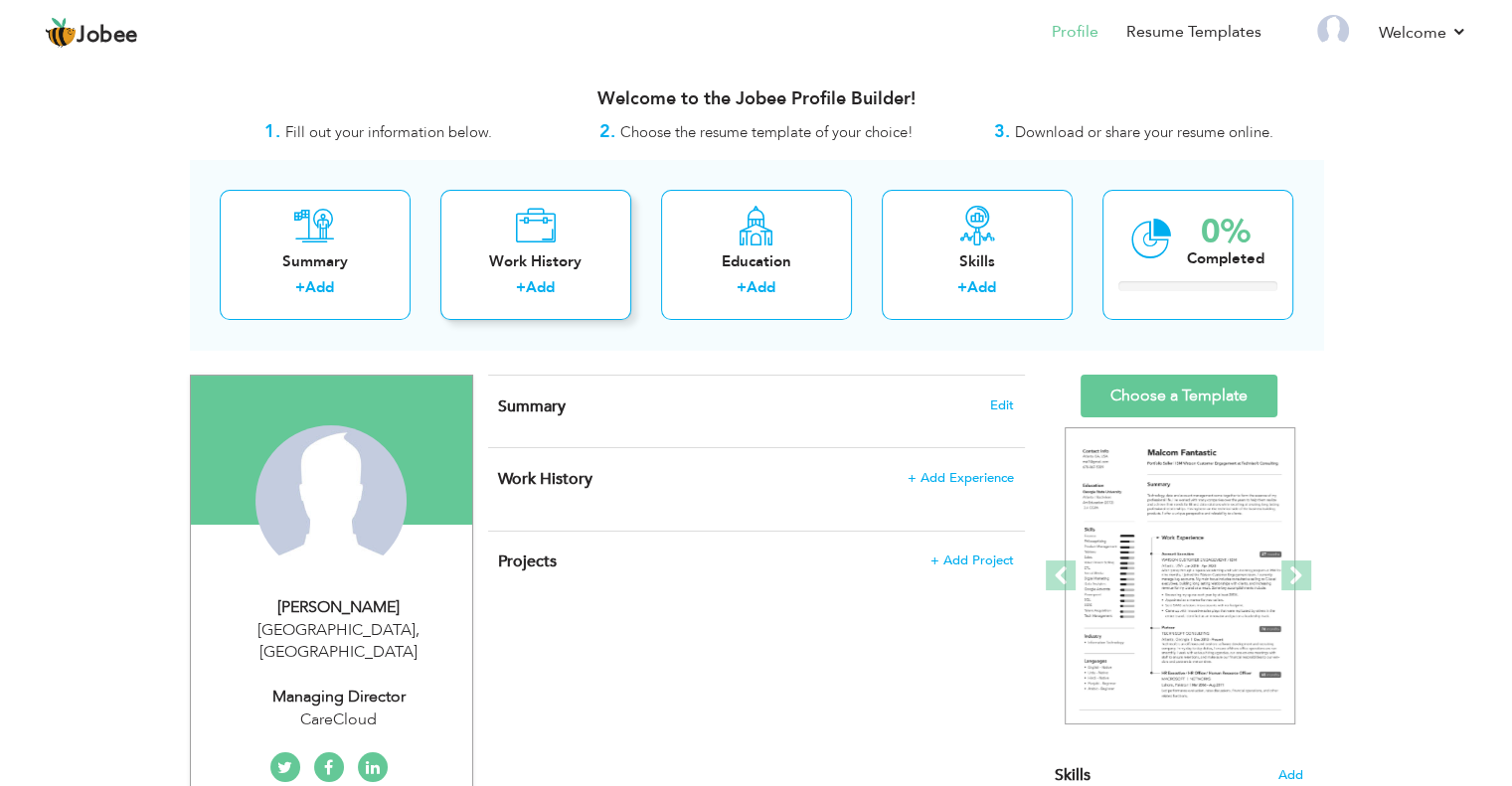
click at [547, 250] on div "Work History + Add" at bounding box center [536, 255] width 191 height 130
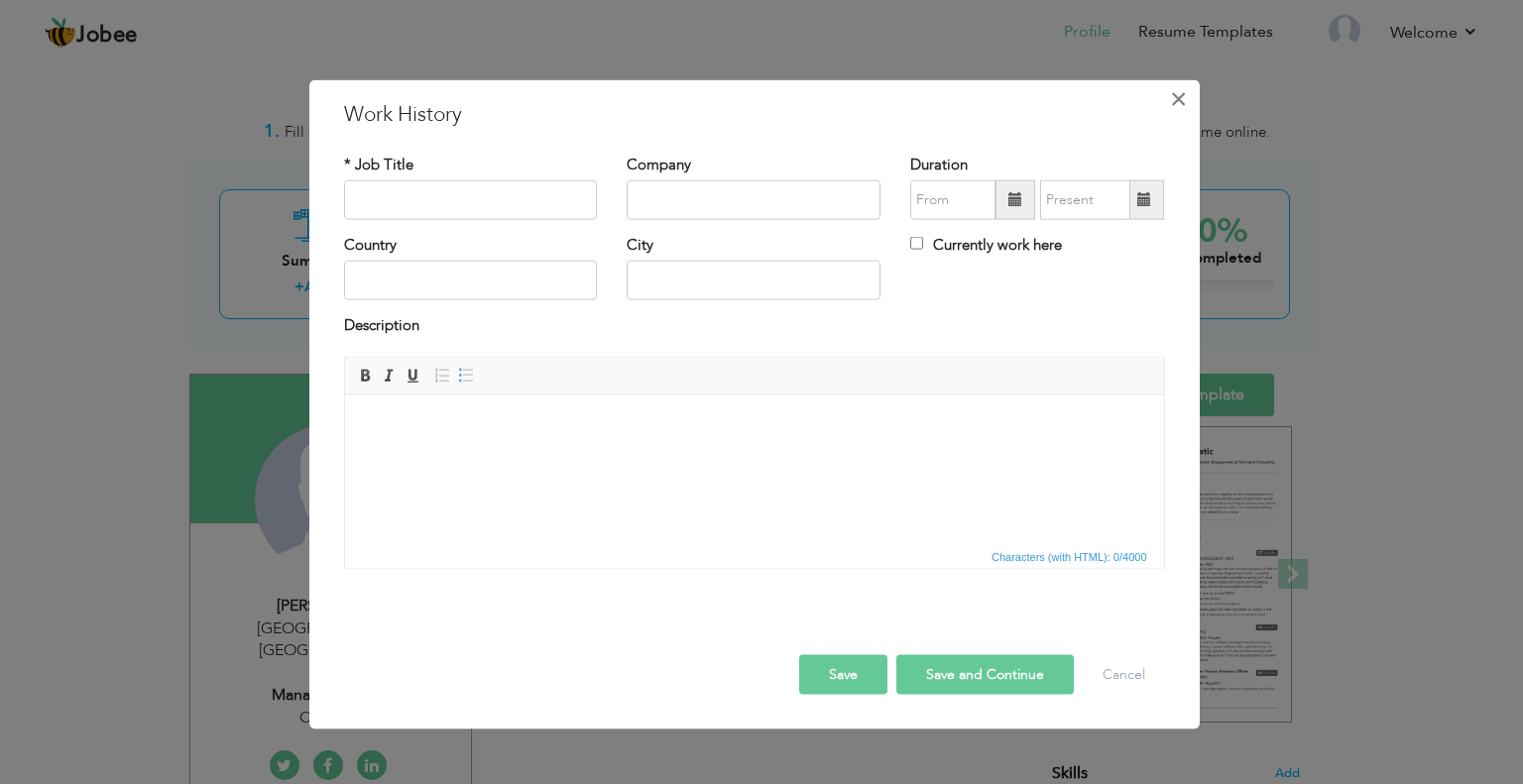
click at [1180, 99] on span "×" at bounding box center [1178, 99] width 17 height 36
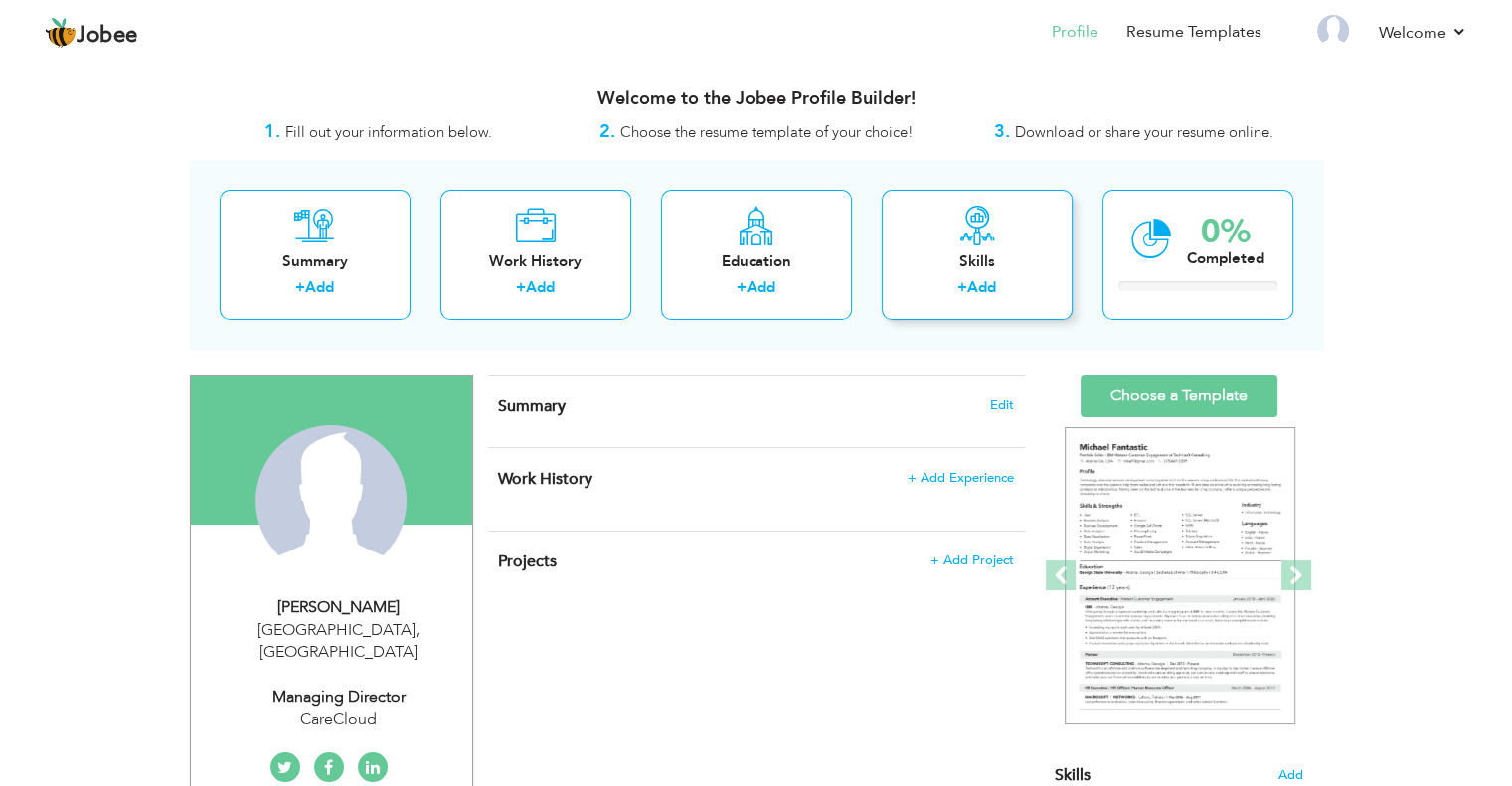
click at [965, 243] on icon at bounding box center [977, 226] width 40 height 40
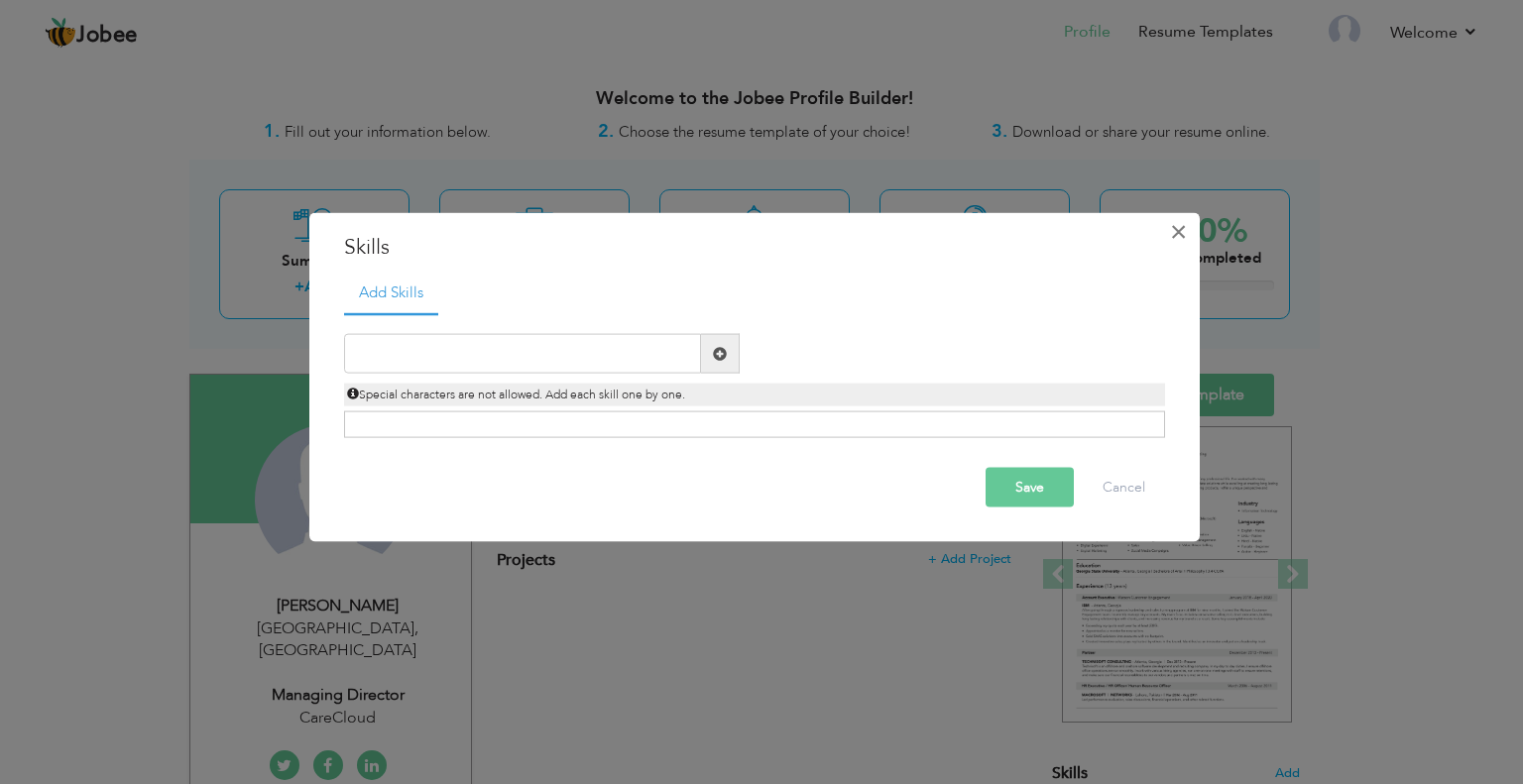
click at [1168, 232] on button "×" at bounding box center [1179, 231] width 32 height 32
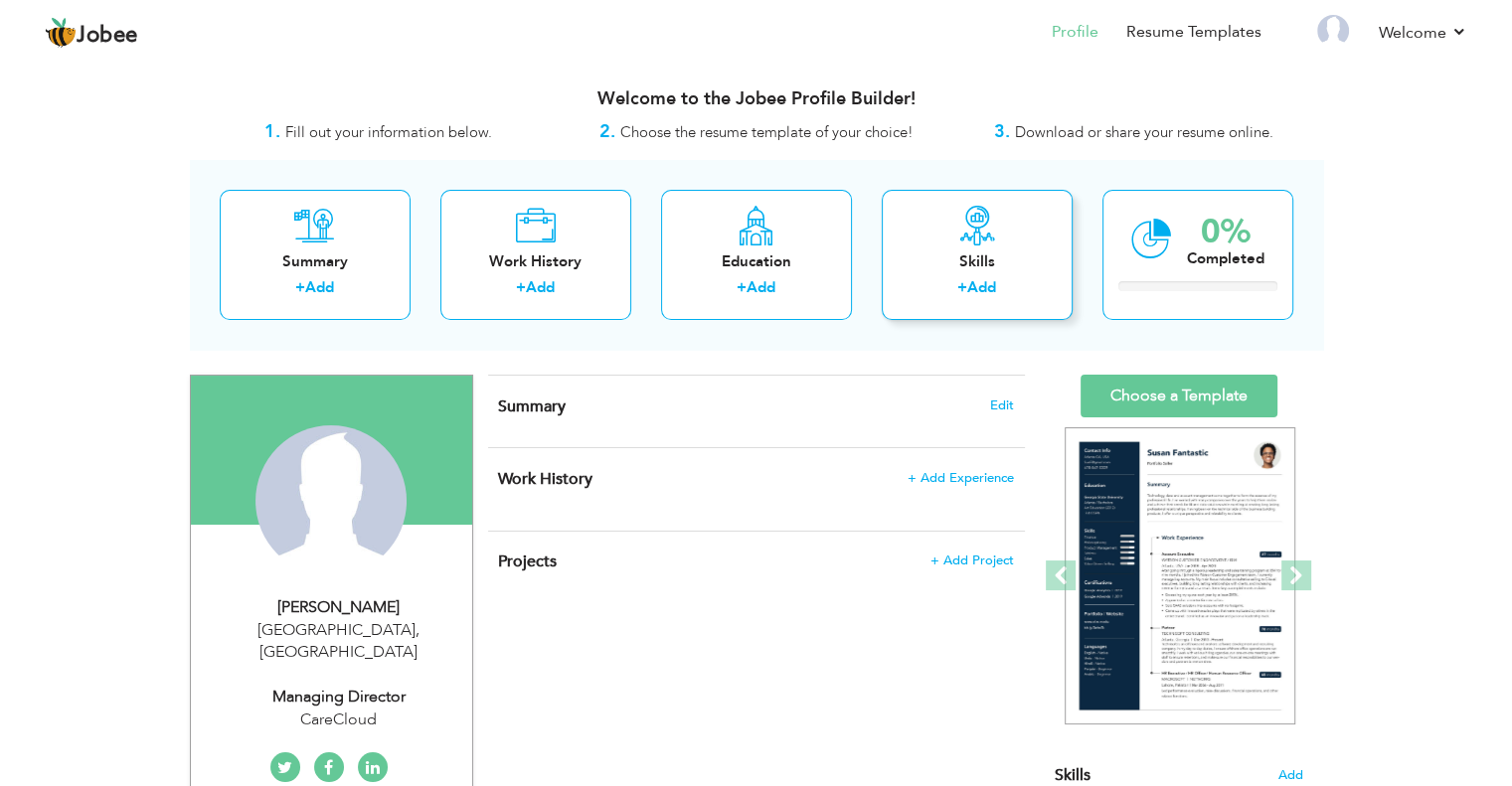
click at [956, 201] on div "Skills + Add" at bounding box center [977, 255] width 191 height 130
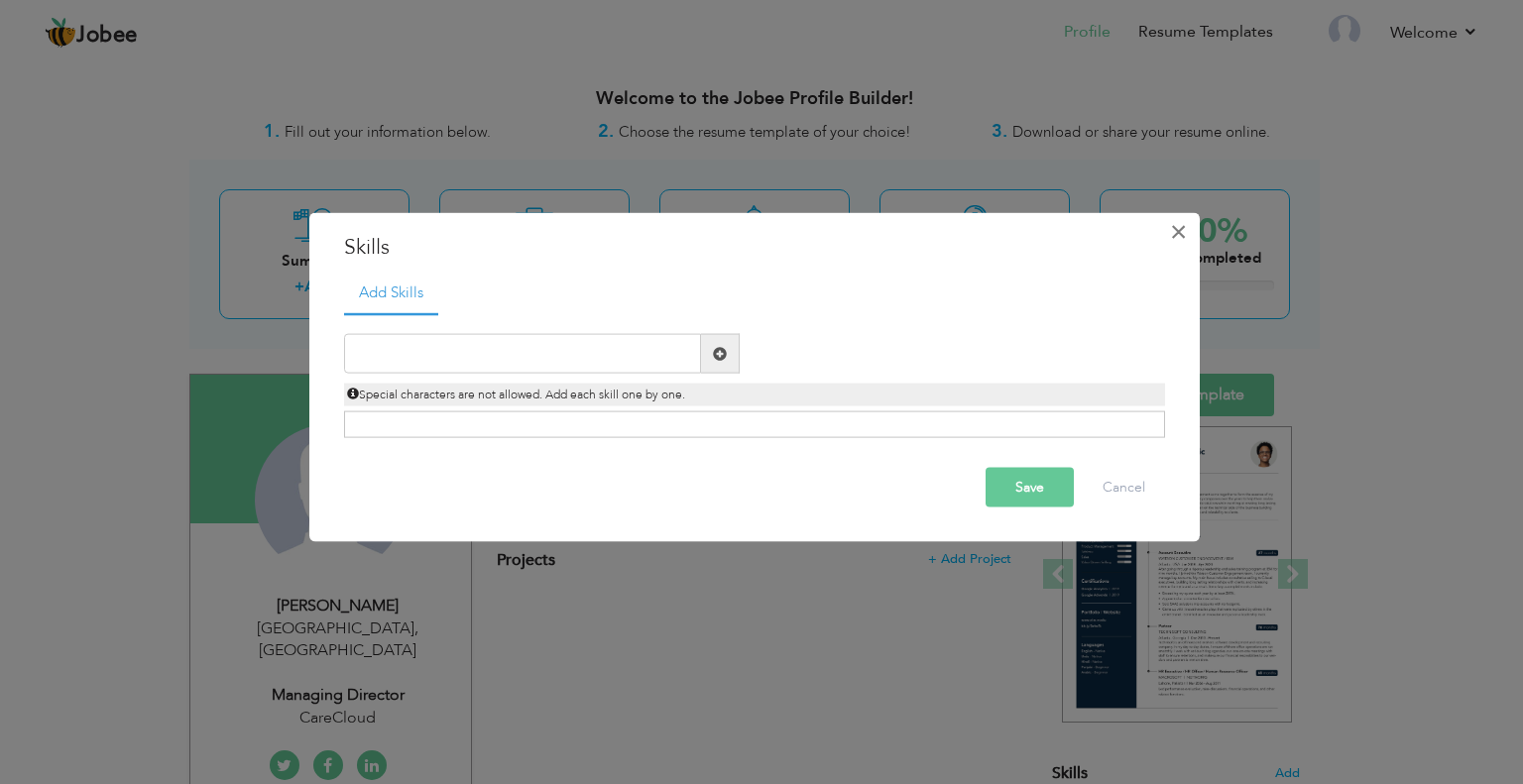
click at [1179, 225] on span "×" at bounding box center [1178, 231] width 17 height 36
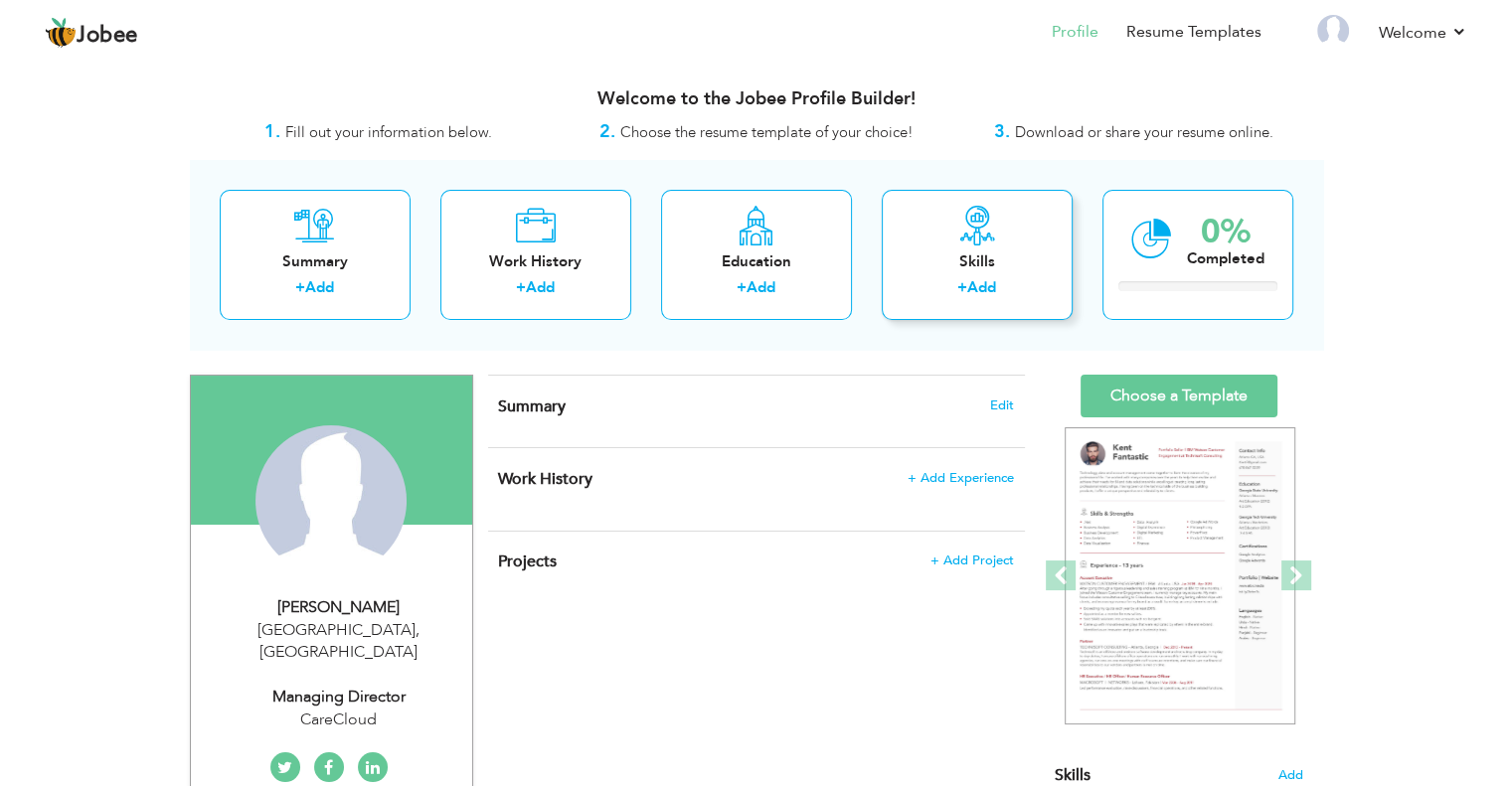
click at [971, 226] on icon at bounding box center [977, 226] width 40 height 40
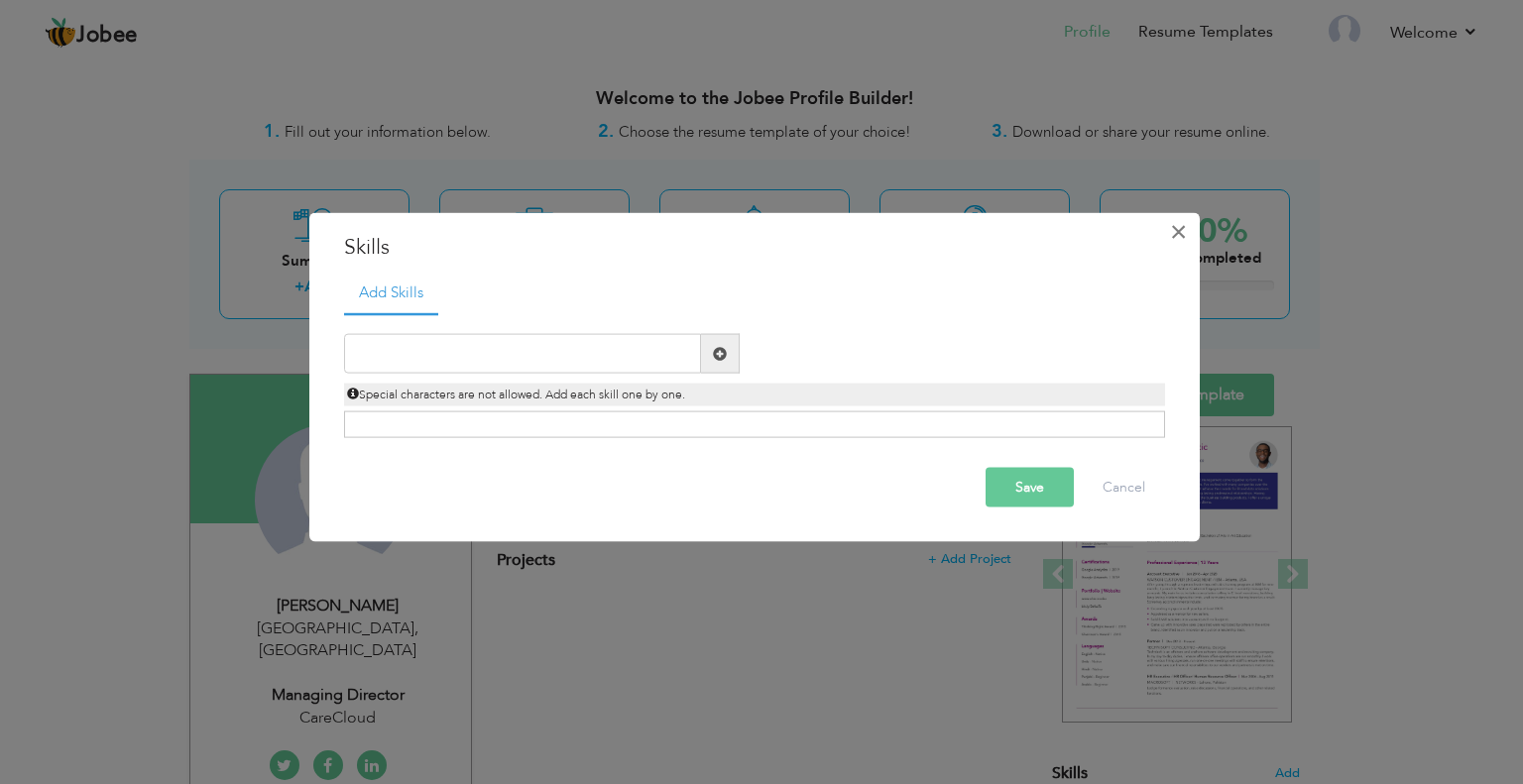
click at [1178, 238] on span "×" at bounding box center [1178, 231] width 17 height 36
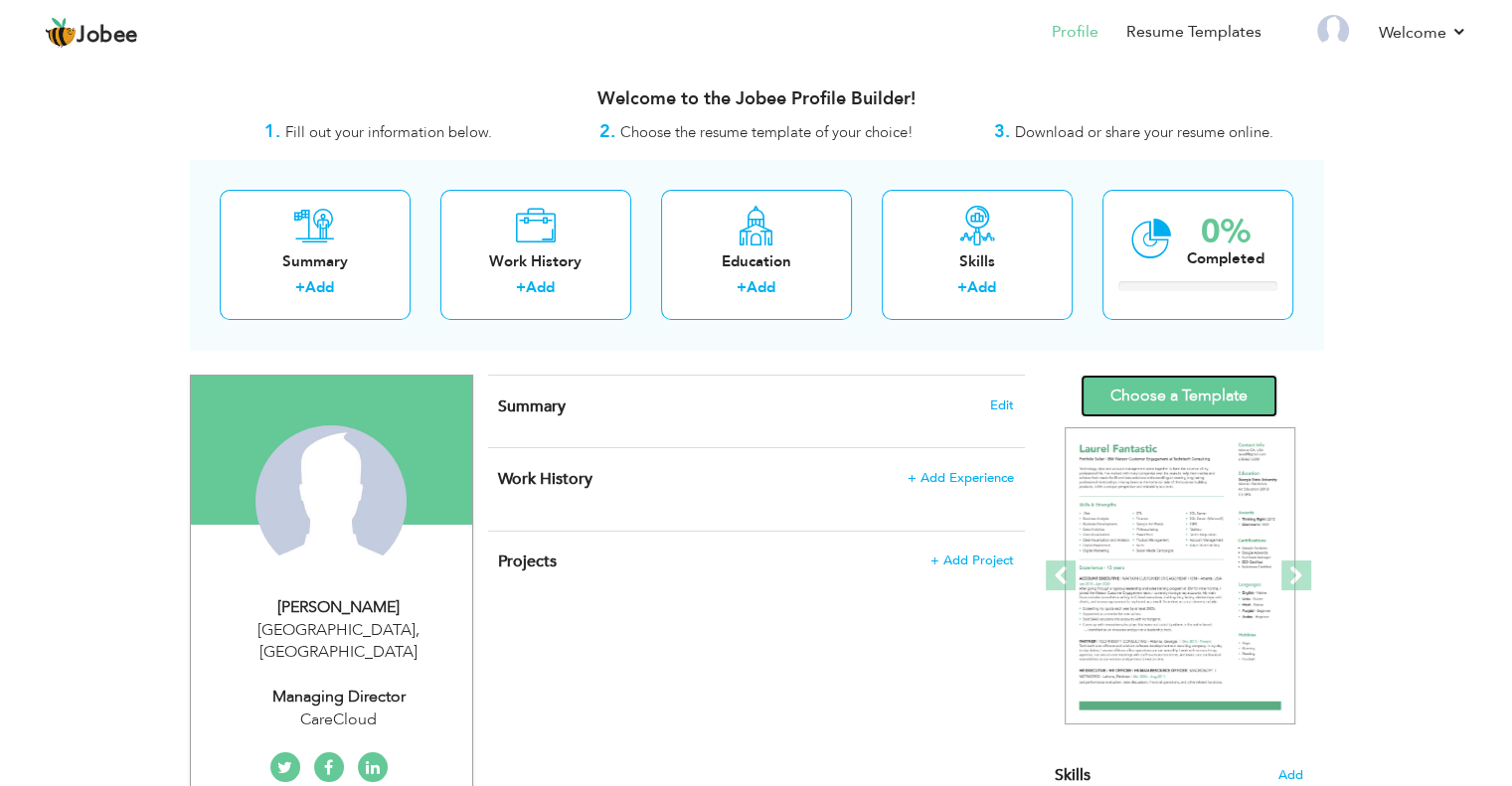
click at [1170, 393] on link "Choose a Template" at bounding box center [1179, 395] width 197 height 43
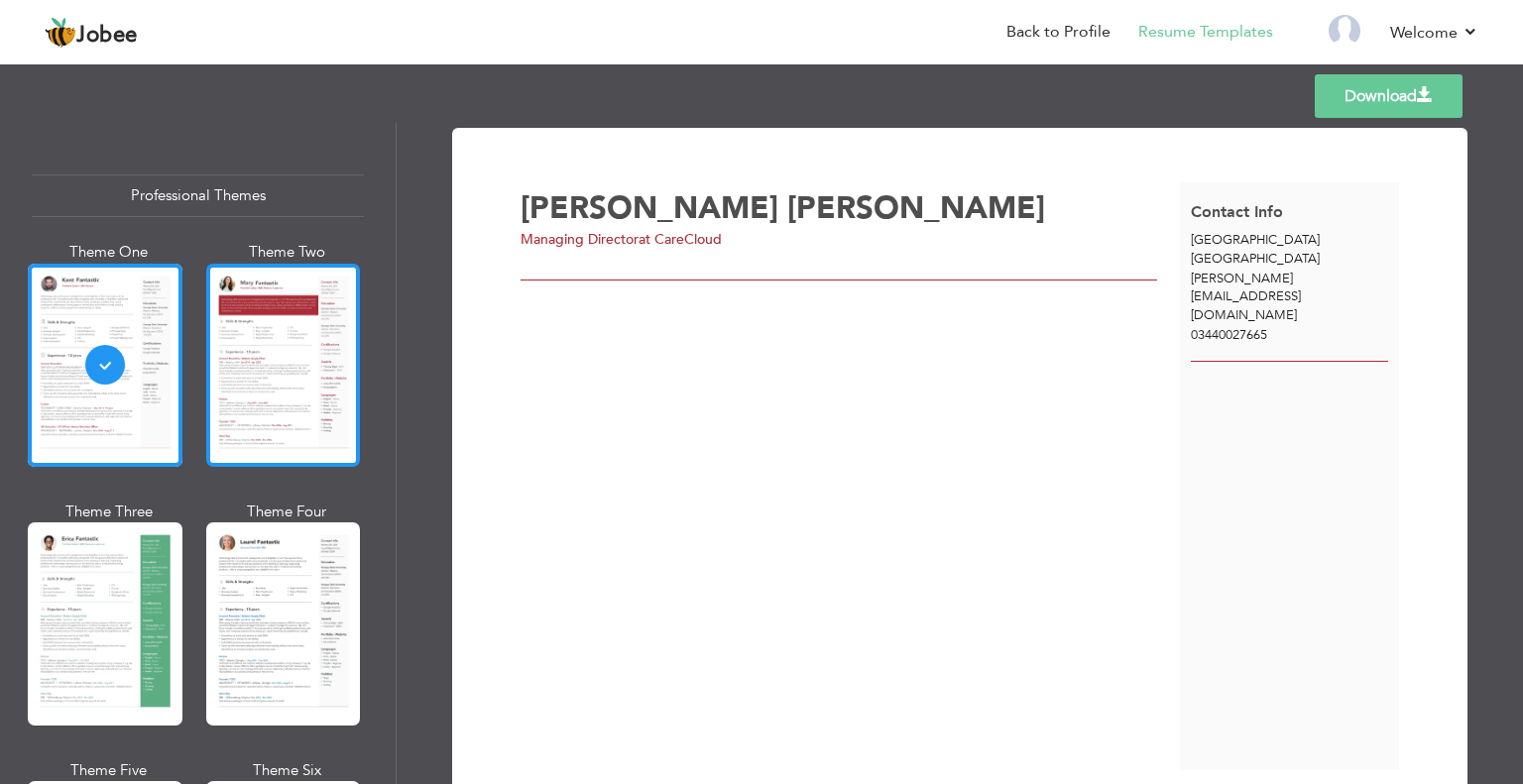
click at [264, 339] on div at bounding box center [283, 366] width 154 height 203
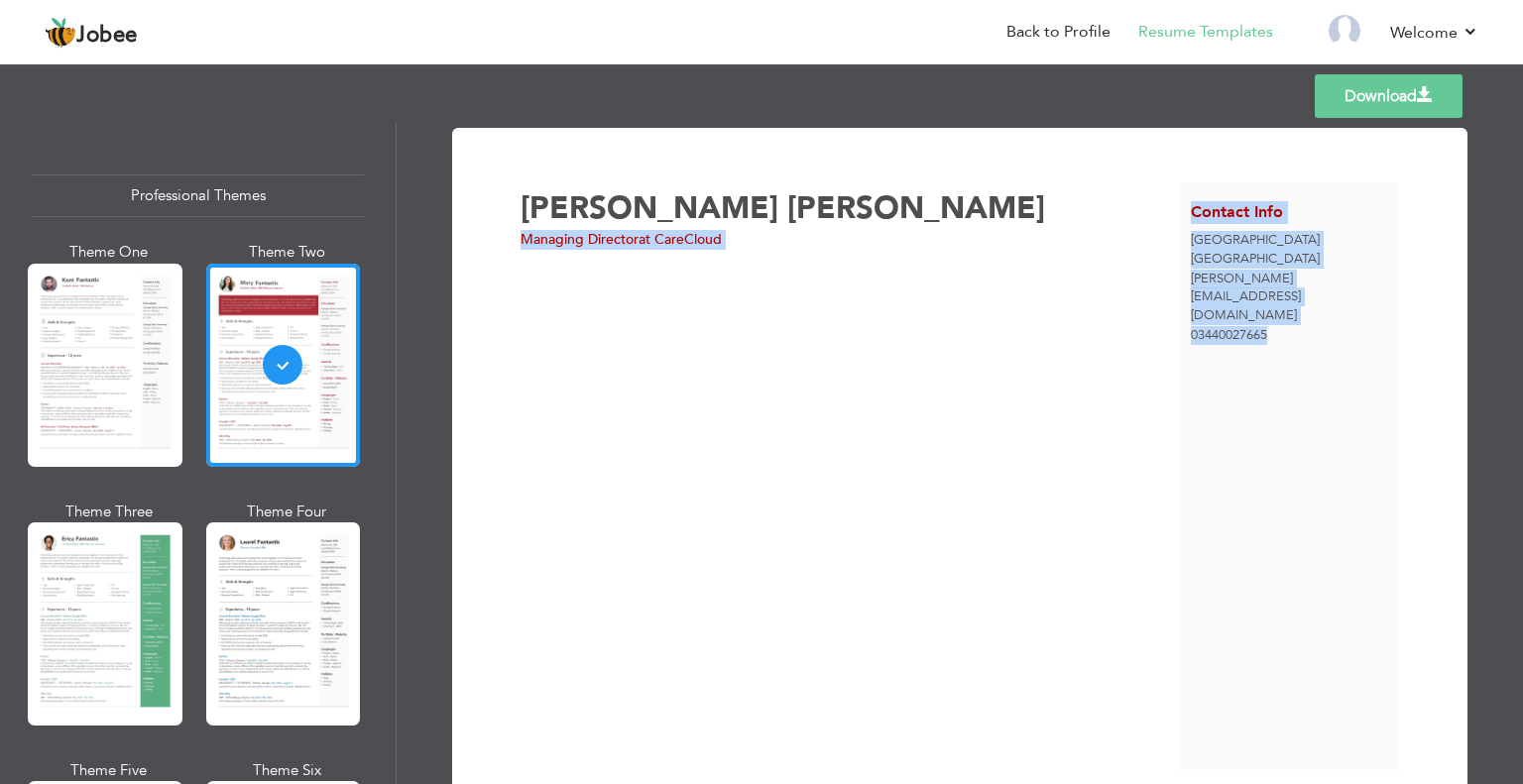
drag, startPoint x: 1278, startPoint y: 296, endPoint x: 1172, endPoint y: 217, distance: 132.2
click at [1172, 217] on div "Ali Shaukat Managing Director at CareCloud Contact Info" at bounding box center [960, 476] width 880 height 588
click at [738, 324] on div "Ali Shaukat Managing Director at CareCloud" at bounding box center [850, 476] width 660 height 588
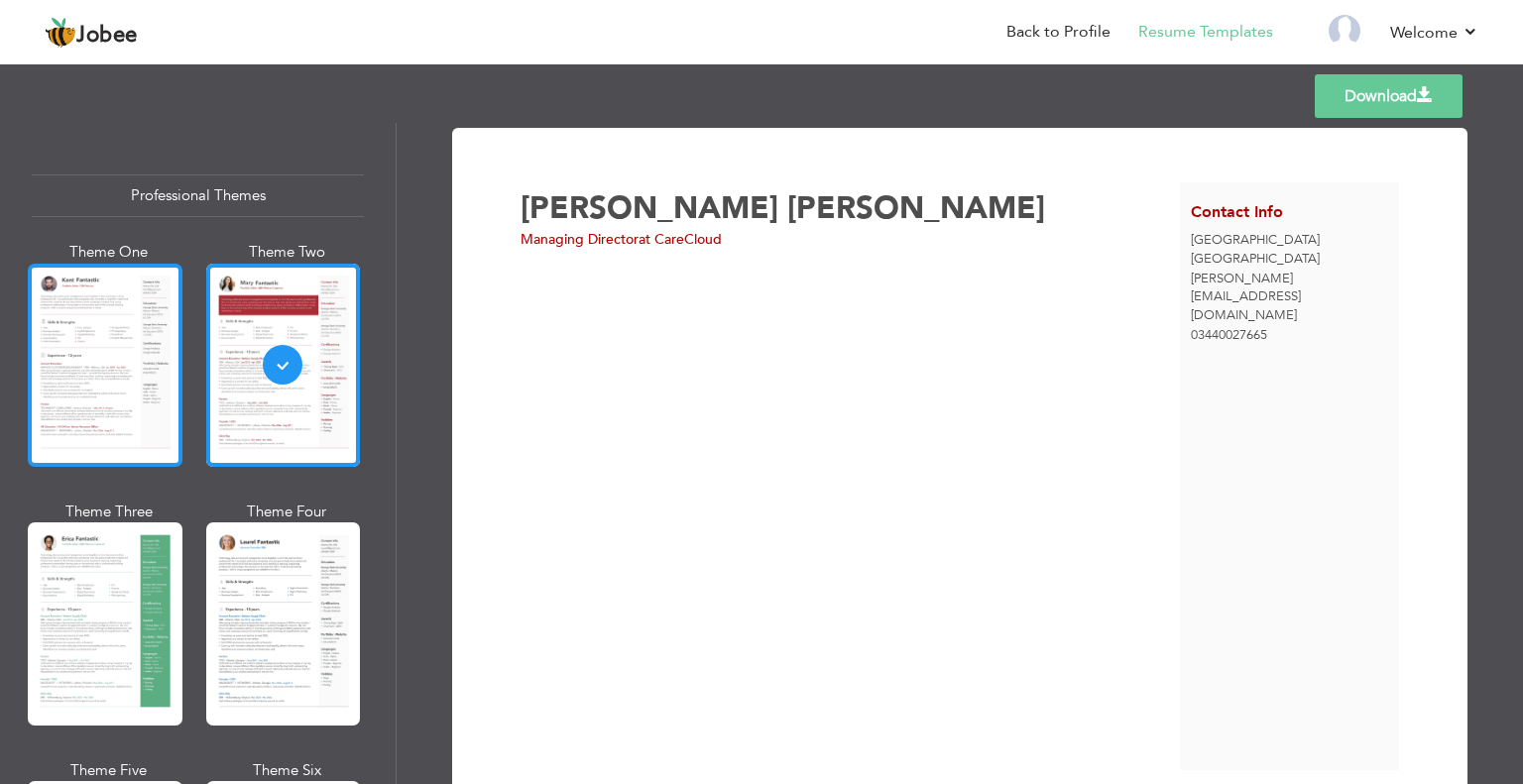
click at [158, 300] on div at bounding box center [105, 366] width 154 height 203
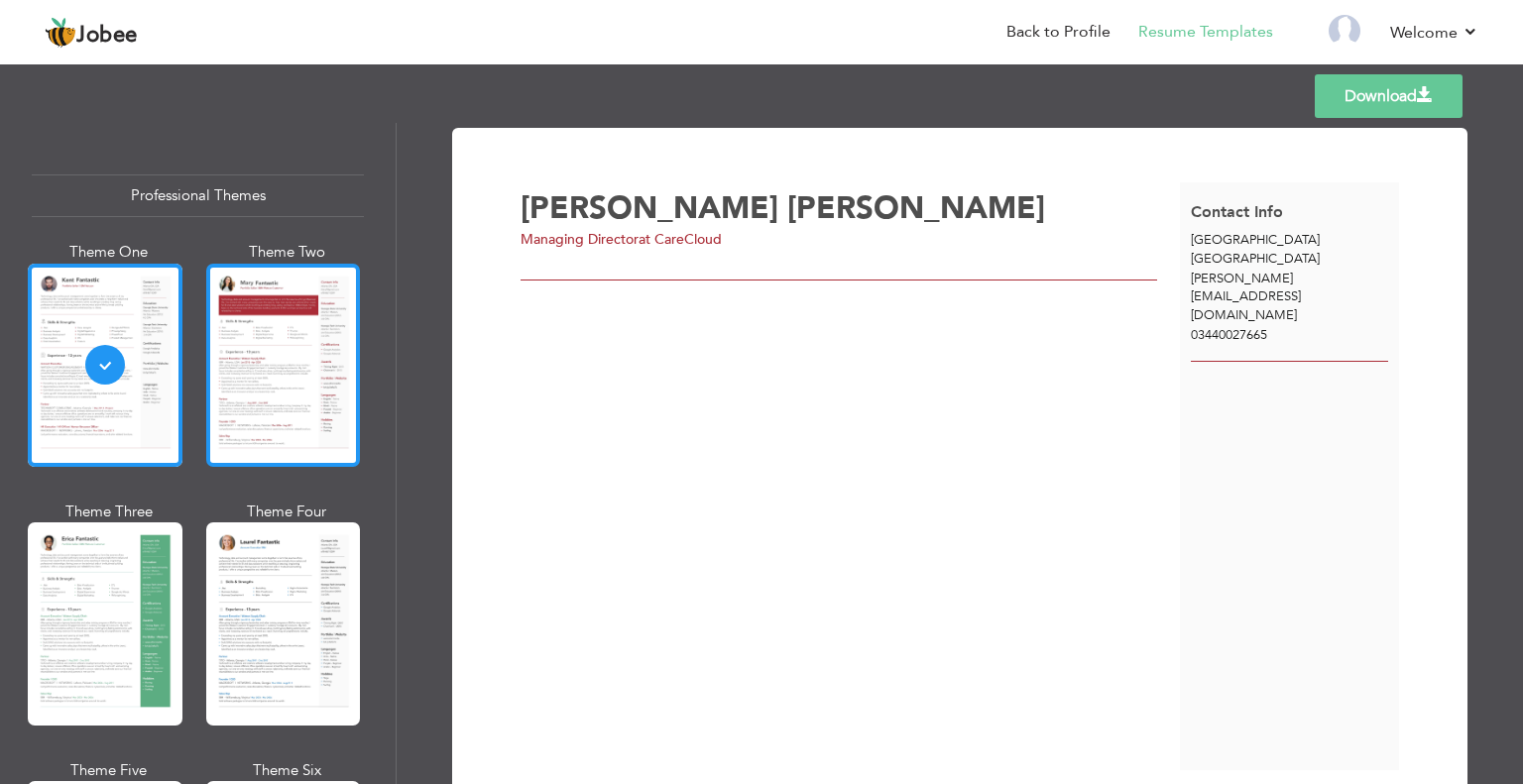
click at [270, 401] on div at bounding box center [283, 366] width 154 height 203
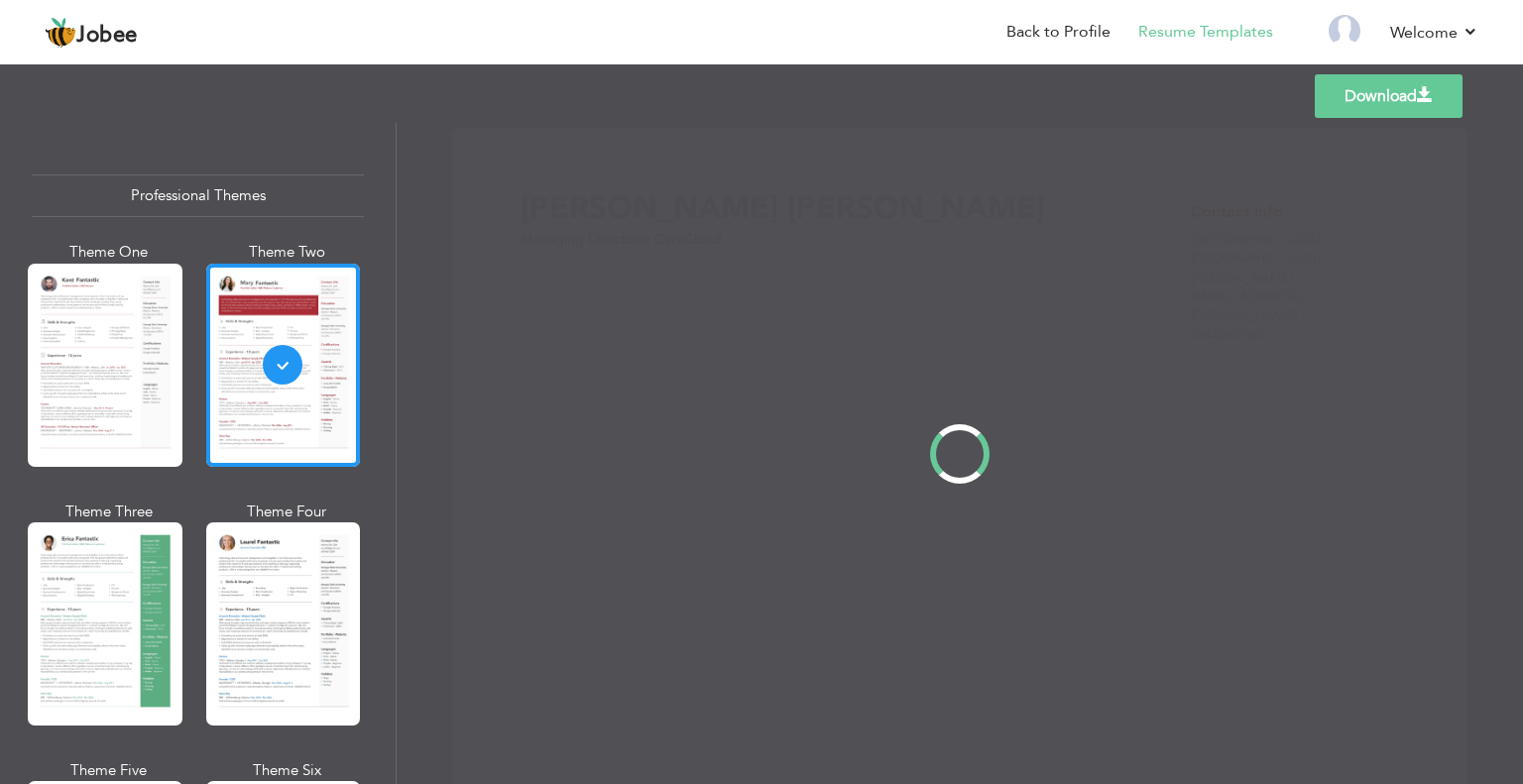
click at [242, 582] on div "Professional Themes Theme One Theme Two Theme Three Theme Four" at bounding box center [762, 453] width 1523 height 661
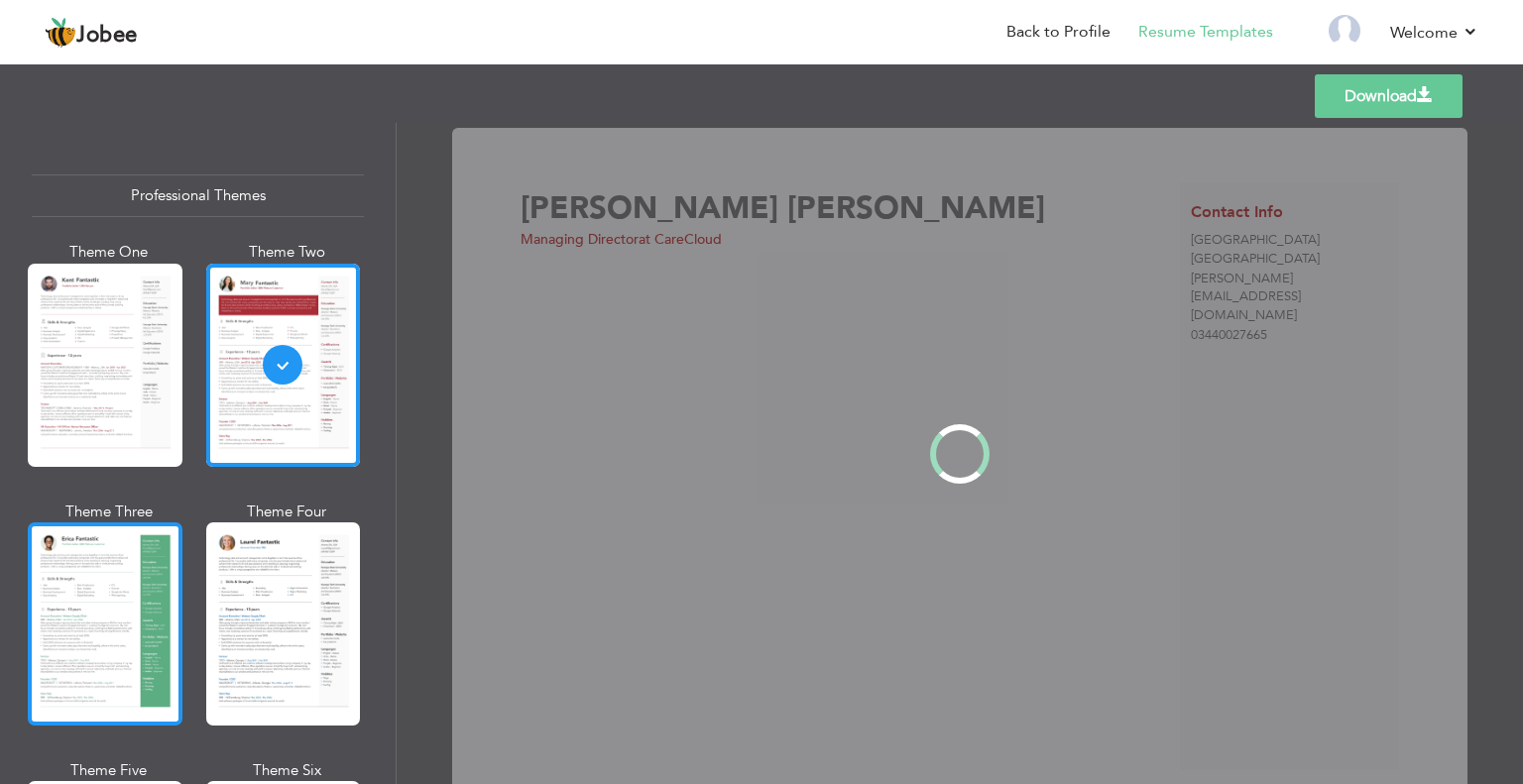
click at [120, 583] on div at bounding box center [105, 624] width 154 height 203
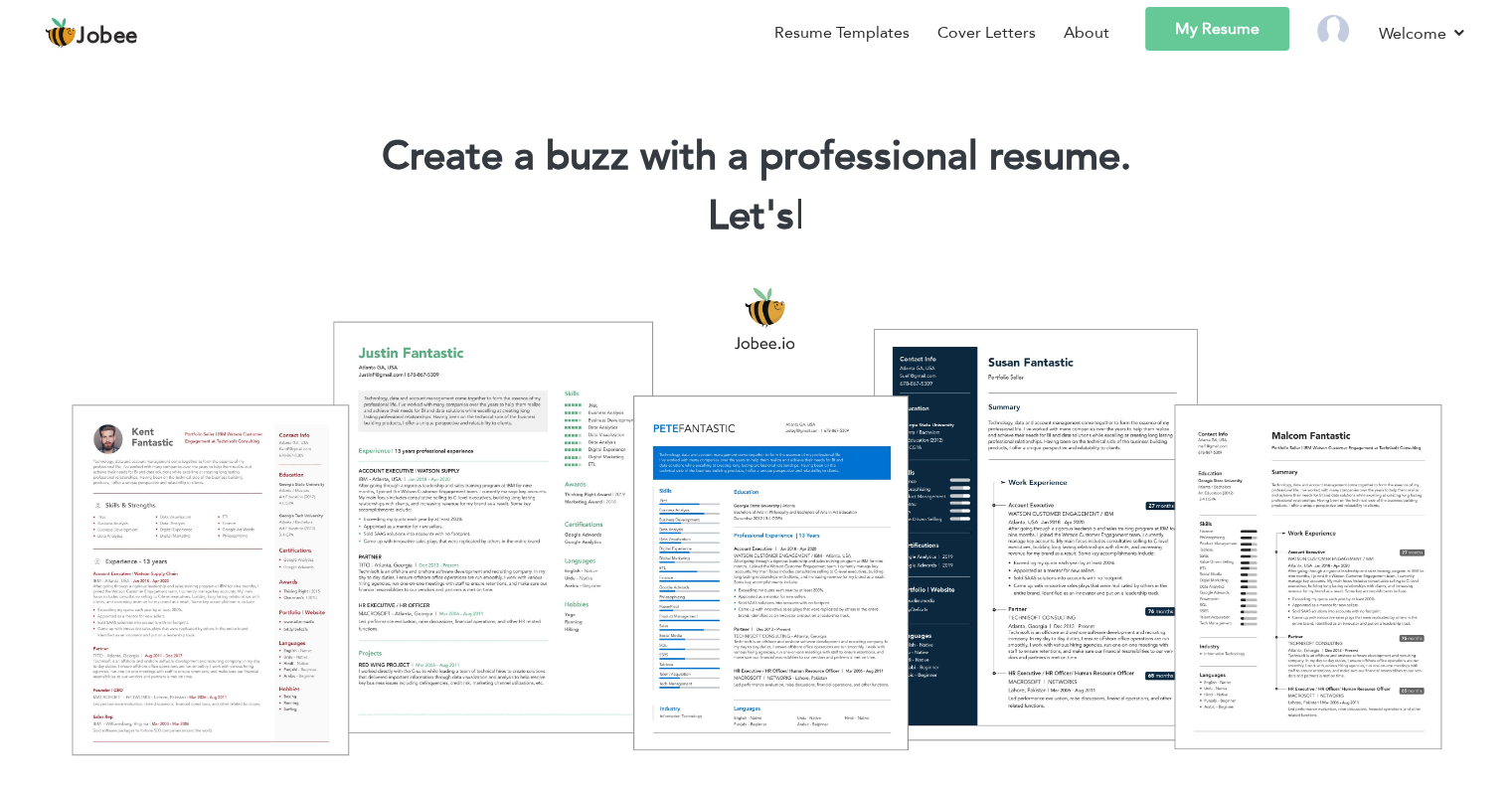
click at [1225, 43] on link "My Resume" at bounding box center [1217, 29] width 144 height 44
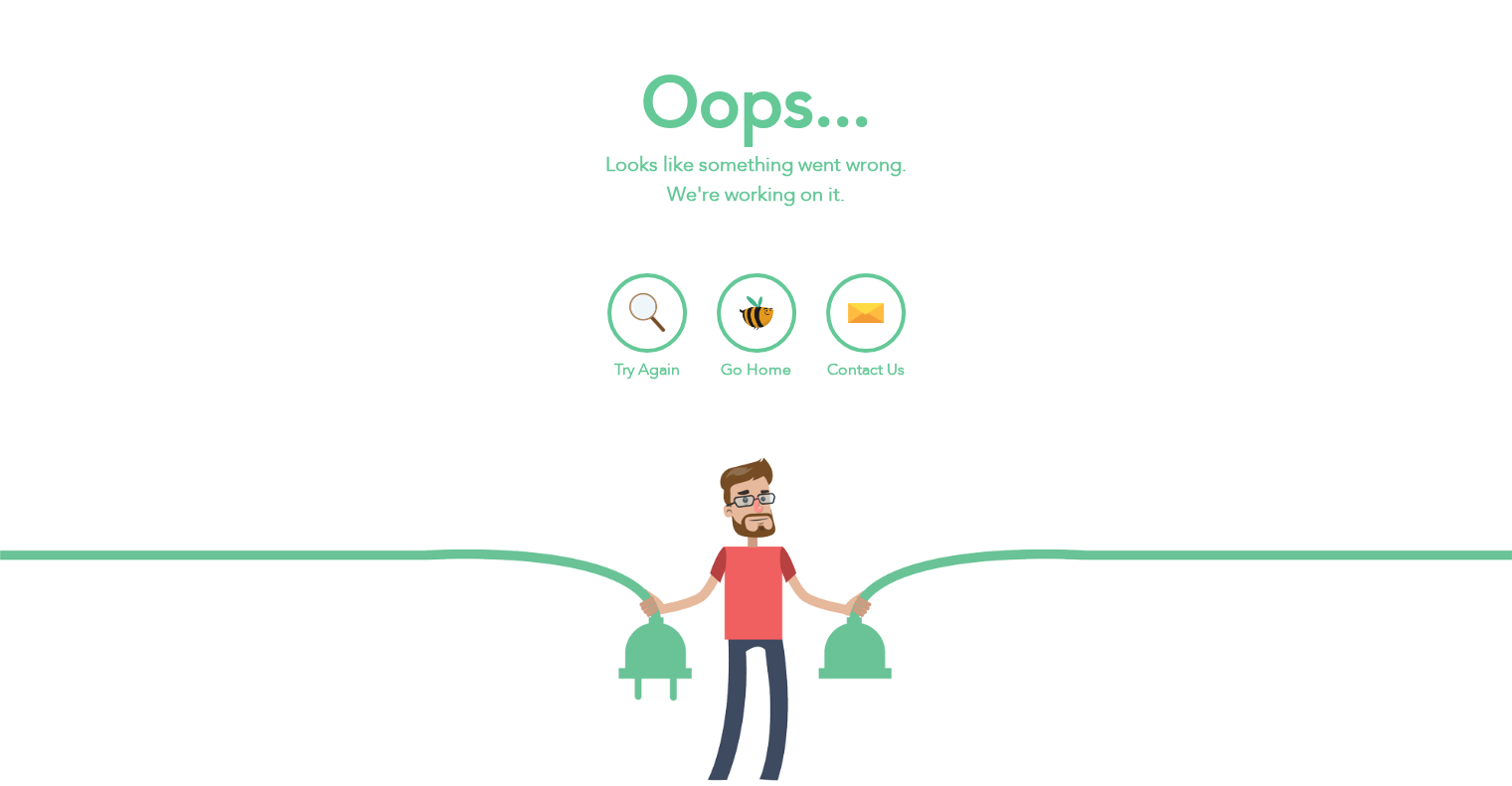
click at [657, 320] on li "Try Again" at bounding box center [648, 328] width 80 height 108
click at [763, 304] on li "Go Home" at bounding box center [756, 328] width 80 height 108
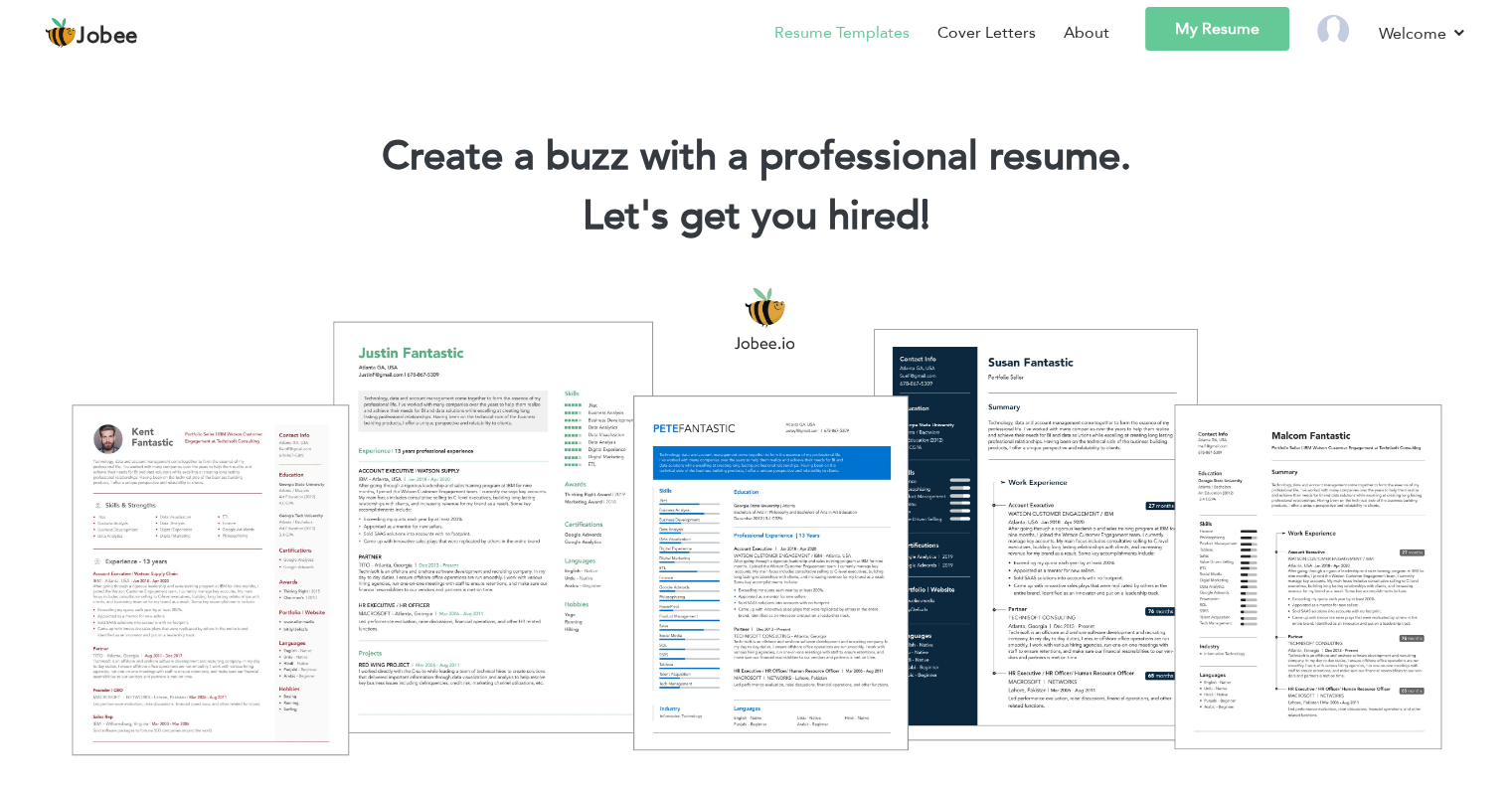
click at [821, 37] on link "Resume Templates" at bounding box center [841, 33] width 135 height 24
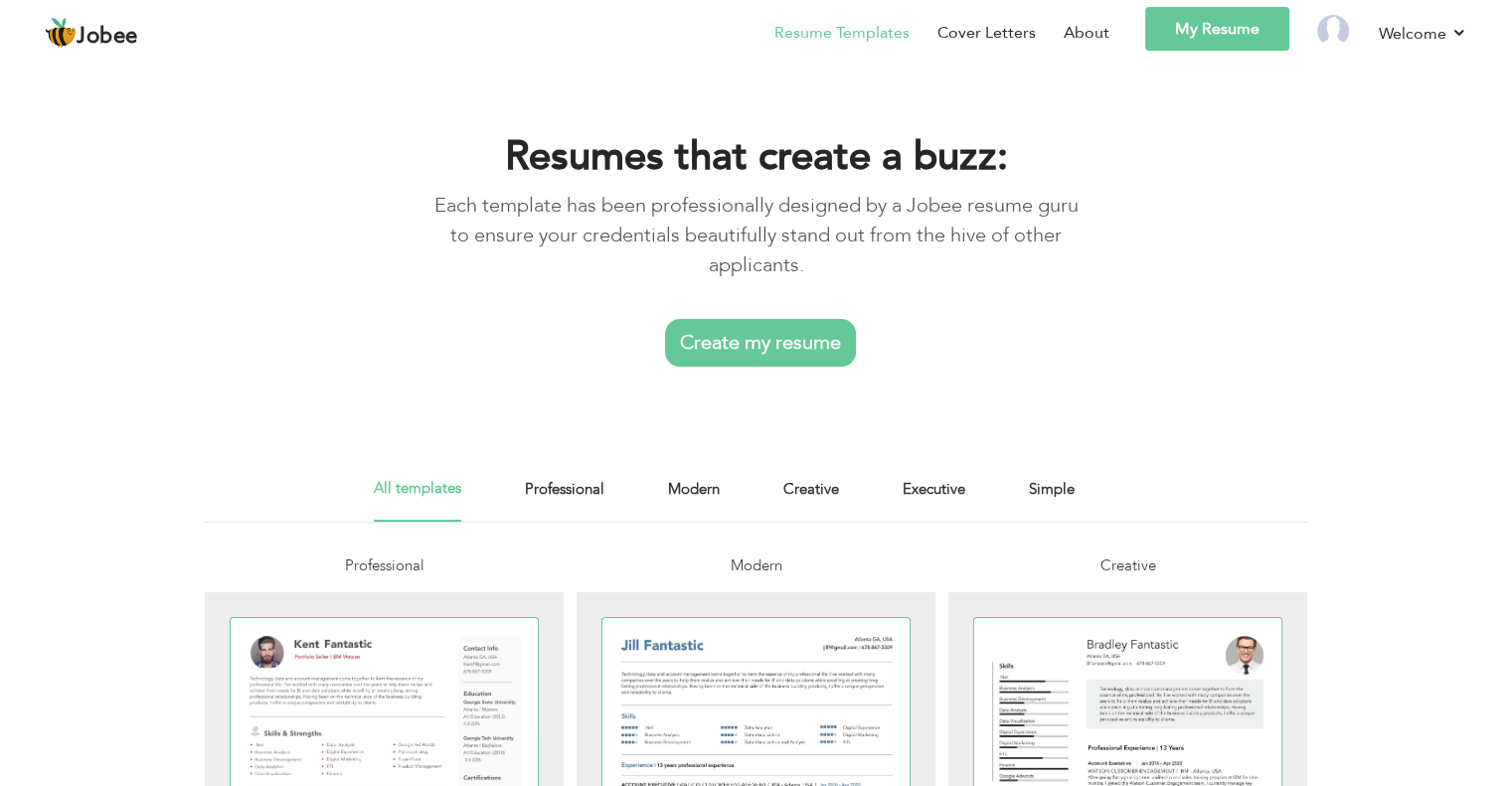
scroll to position [199, 0]
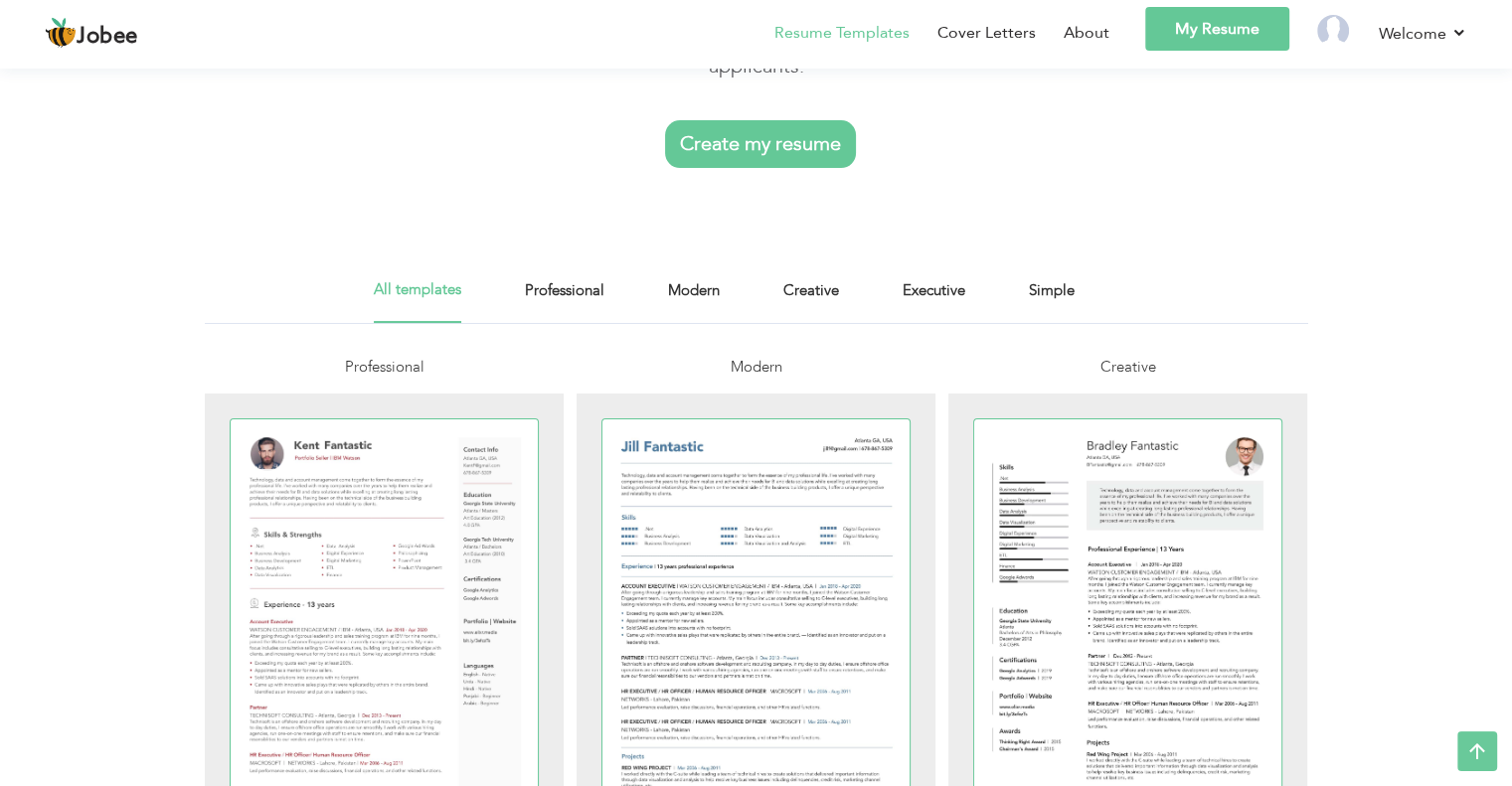
click at [769, 155] on link "Create my resume" at bounding box center [760, 144] width 191 height 48
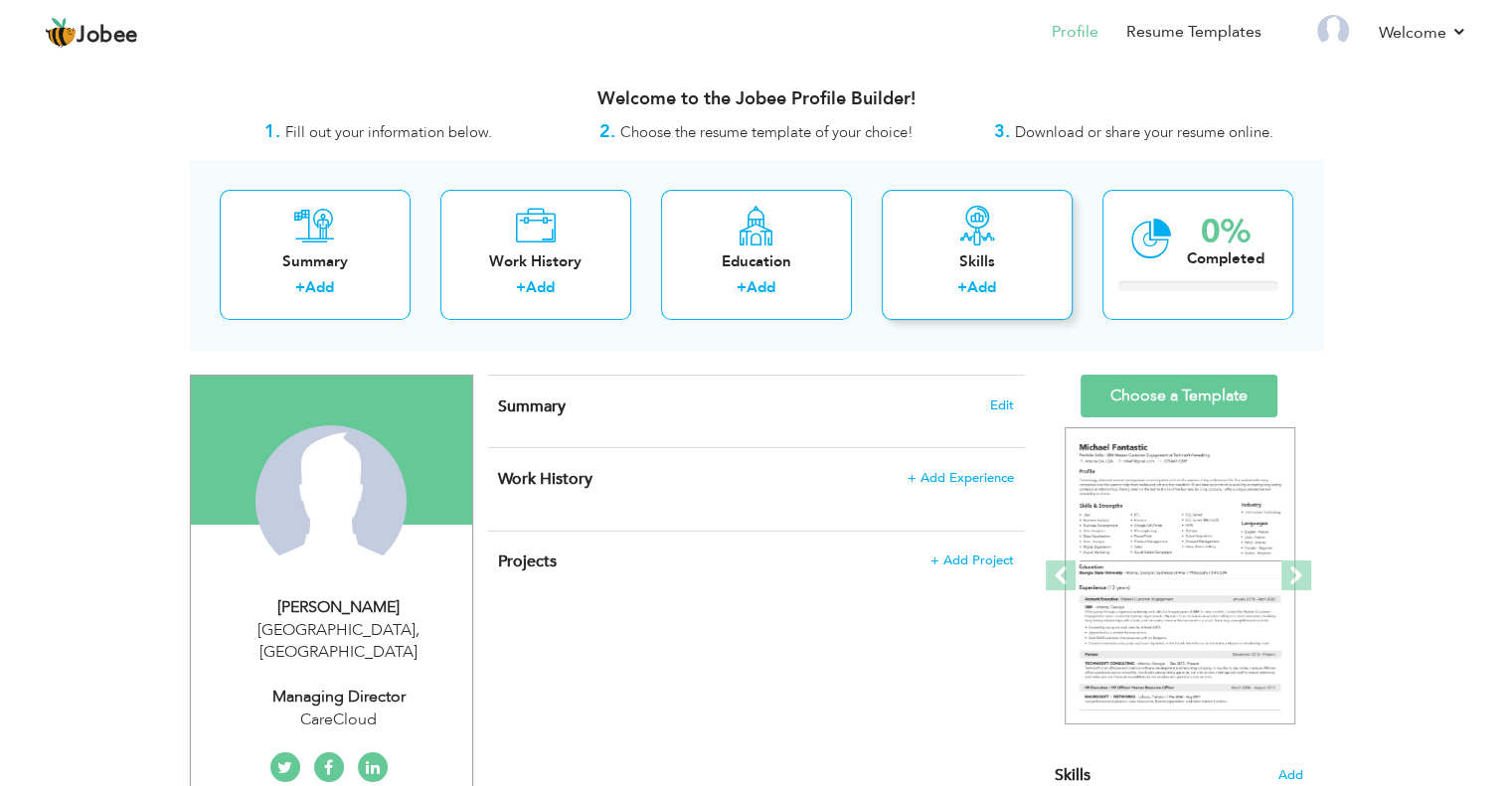
click at [994, 256] on div "Skills" at bounding box center [976, 262] width 159 height 21
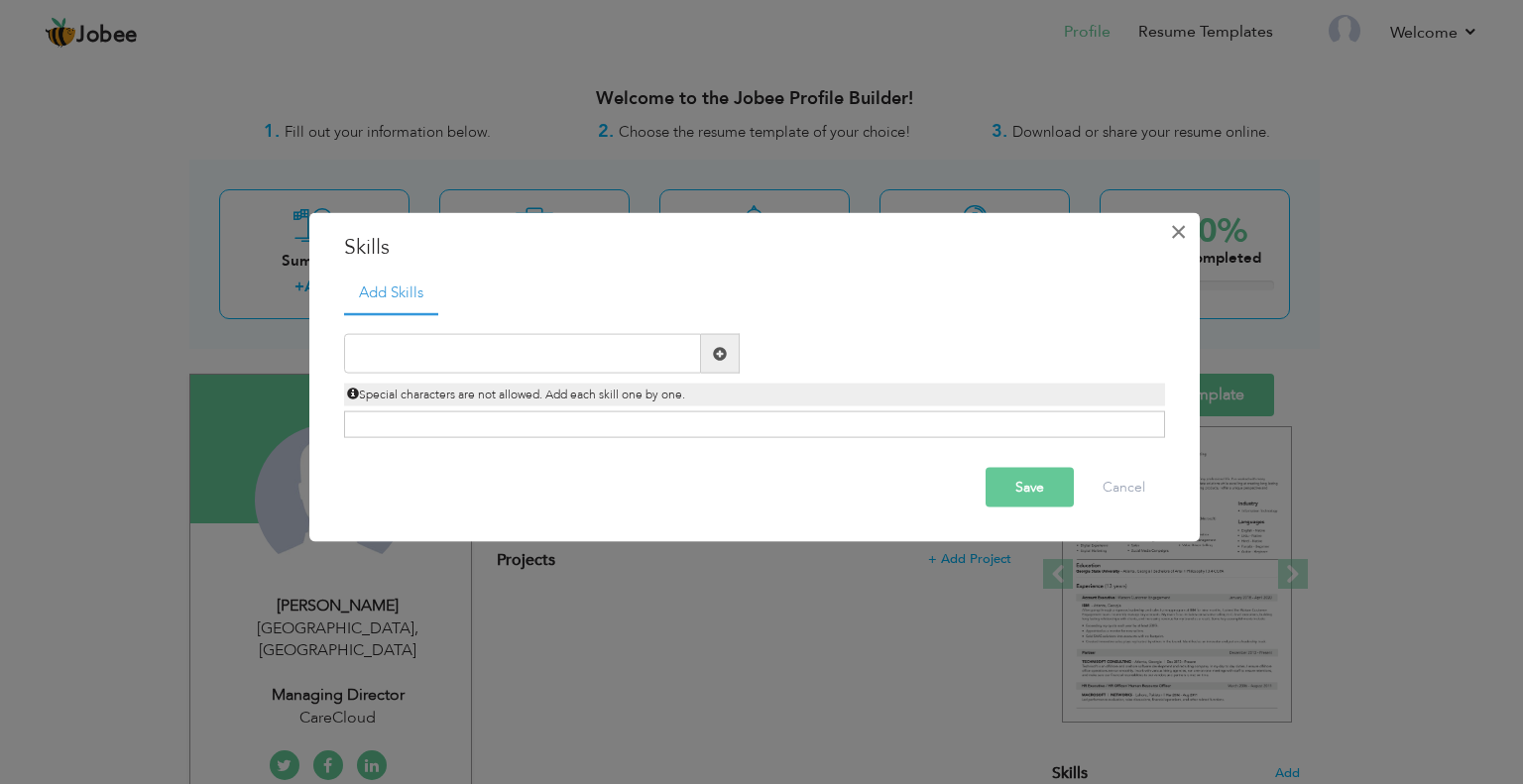
click at [1182, 238] on span "×" at bounding box center [1178, 231] width 17 height 36
